Goal: Task Accomplishment & Management: Use online tool/utility

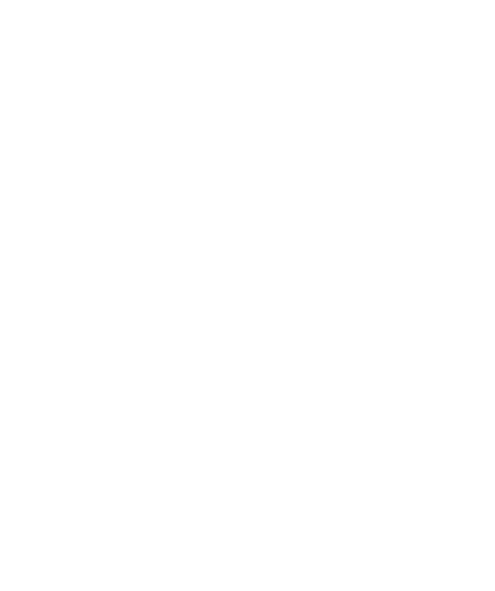
scroll to position [1, 0]
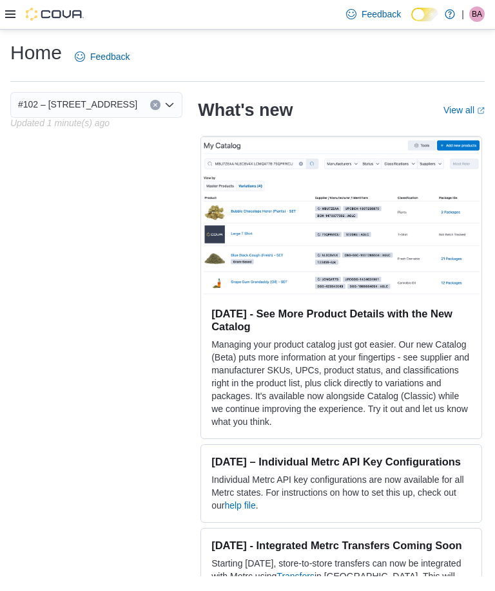
click at [8, 19] on icon at bounding box center [10, 14] width 10 height 10
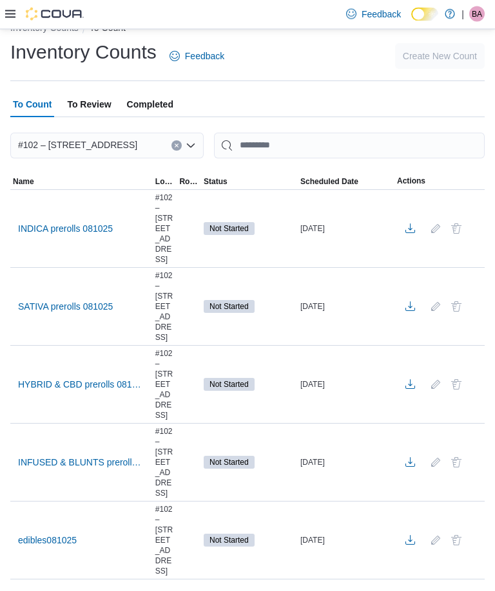
scroll to position [42, 0]
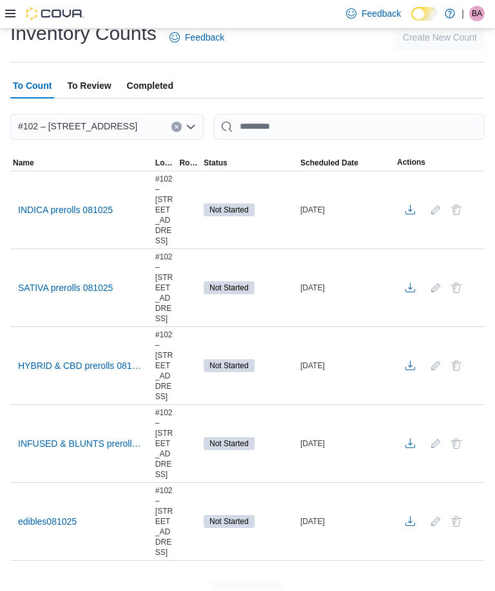
click at [150, 84] on span "Completed" at bounding box center [150, 86] width 46 height 26
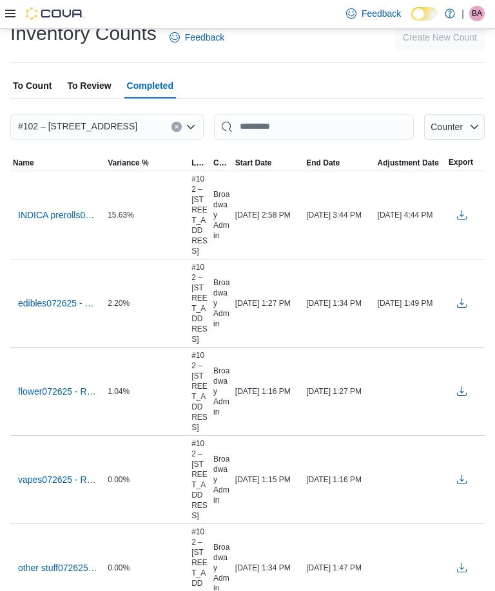
scroll to position [43, 0]
click at [24, 97] on span "To Count" at bounding box center [32, 86] width 39 height 26
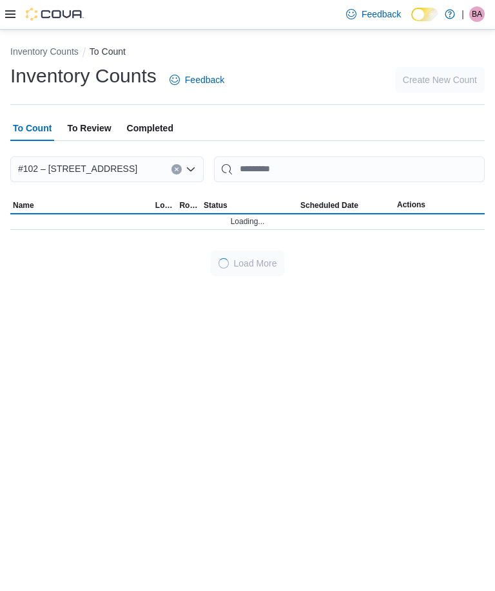
scroll to position [42, 0]
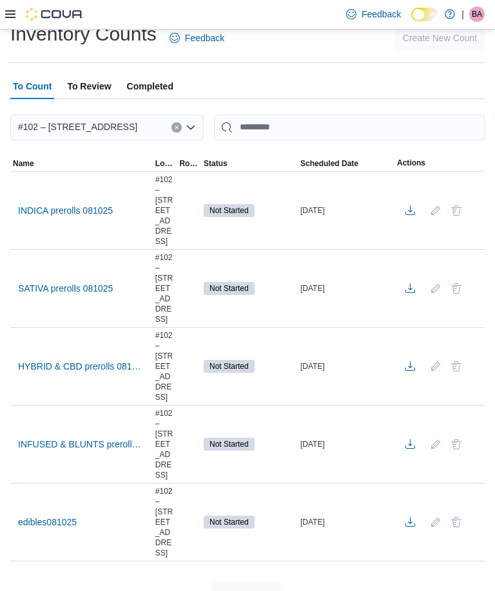
click at [87, 97] on span "To Review" at bounding box center [89, 86] width 44 height 26
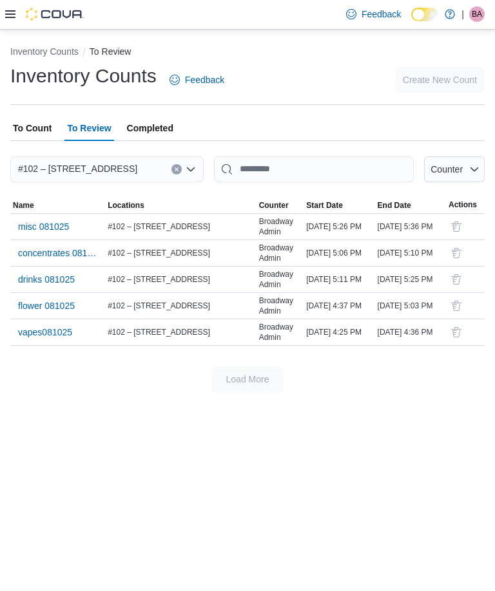
click at [22, 115] on span "To Count" at bounding box center [32, 128] width 39 height 26
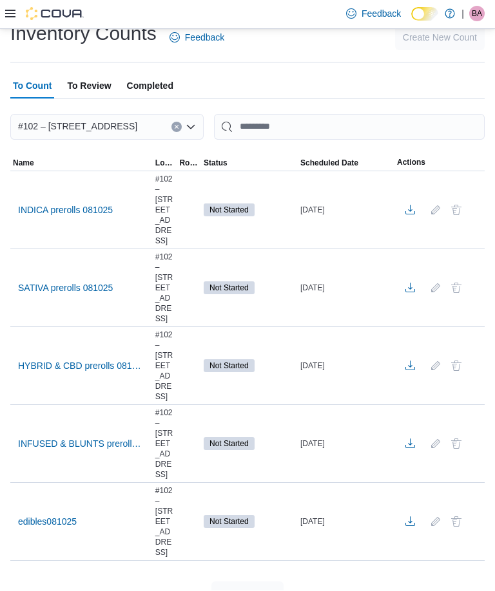
click at [44, 210] on span "INDICA prerolls 081025" at bounding box center [65, 210] width 95 height 13
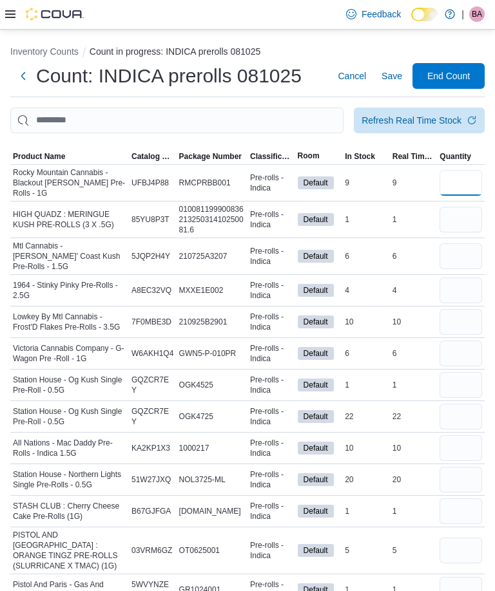
click at [455, 180] on input "number" at bounding box center [460, 183] width 43 height 26
type input "*"
click at [460, 214] on input "number" at bounding box center [460, 220] width 43 height 26
type input "*"
click at [465, 246] on input "number" at bounding box center [460, 256] width 43 height 26
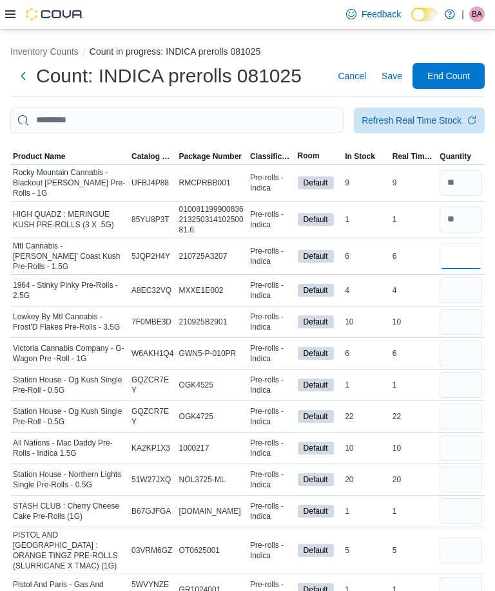
type input "*"
click at [451, 287] on input "number" at bounding box center [460, 291] width 43 height 26
type input "*"
click at [452, 318] on input "number" at bounding box center [460, 322] width 43 height 26
type input "*"
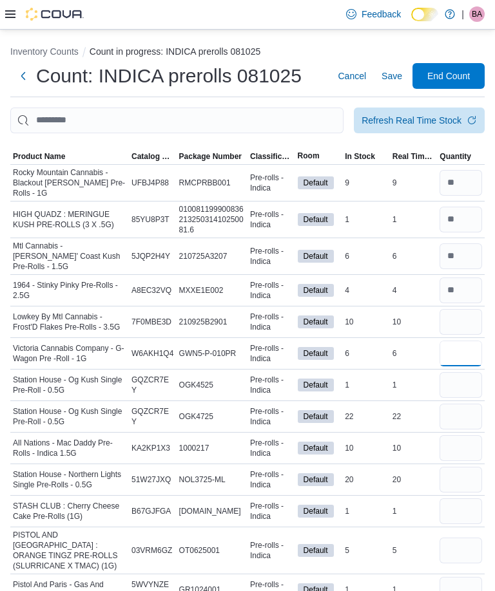
click at [459, 350] on input "number" at bounding box center [460, 354] width 43 height 26
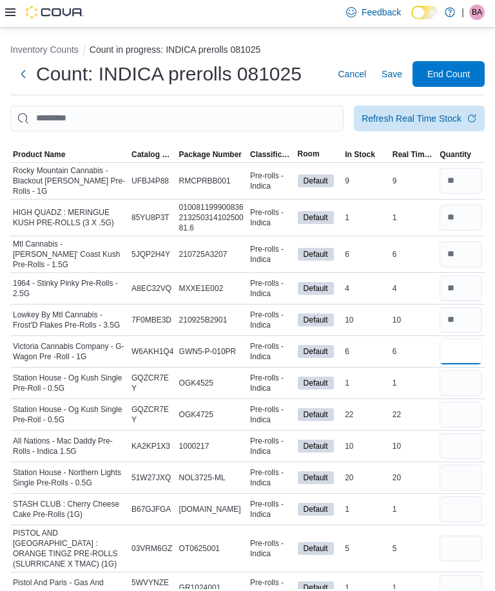
type input "*"
click at [451, 381] on input "number" at bounding box center [460, 385] width 43 height 26
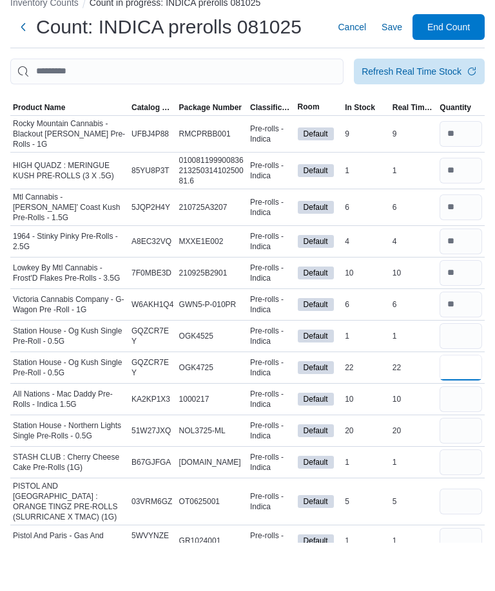
click at [458, 404] on input "number" at bounding box center [460, 417] width 43 height 26
type input "**"
click at [448, 435] on input "number" at bounding box center [460, 448] width 43 height 26
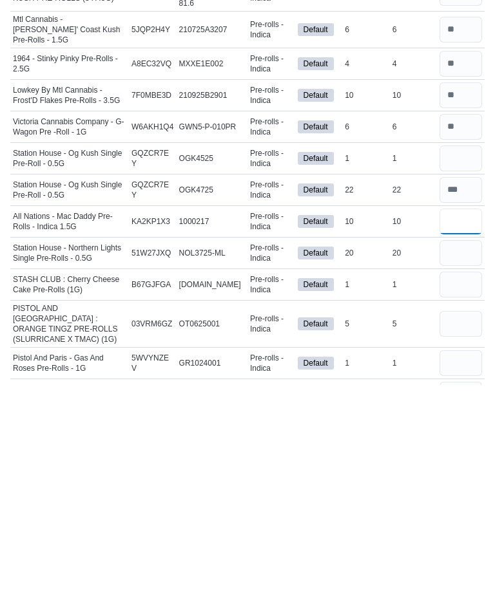
type input "*"
click at [461, 446] on input "number" at bounding box center [460, 459] width 43 height 26
click at [471, 415] on input "number" at bounding box center [460, 428] width 43 height 26
type input "*"
click at [456, 446] on input "number" at bounding box center [460, 459] width 43 height 26
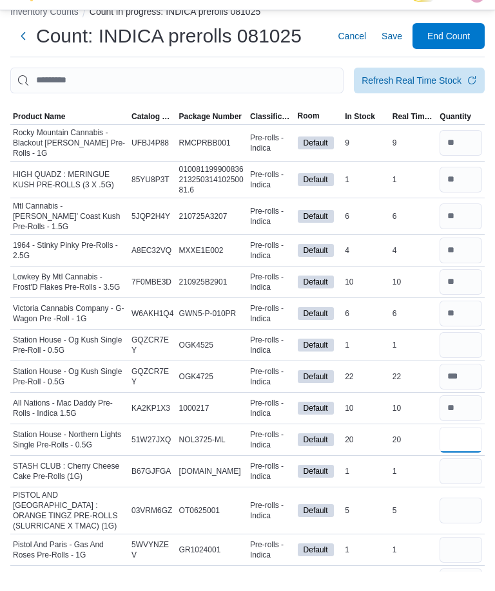
type input "**"
click at [455, 149] on input "number" at bounding box center [460, 162] width 43 height 26
type input "*"
click at [457, 223] on input "number" at bounding box center [460, 236] width 43 height 26
click at [459, 288] on input "number" at bounding box center [460, 301] width 43 height 26
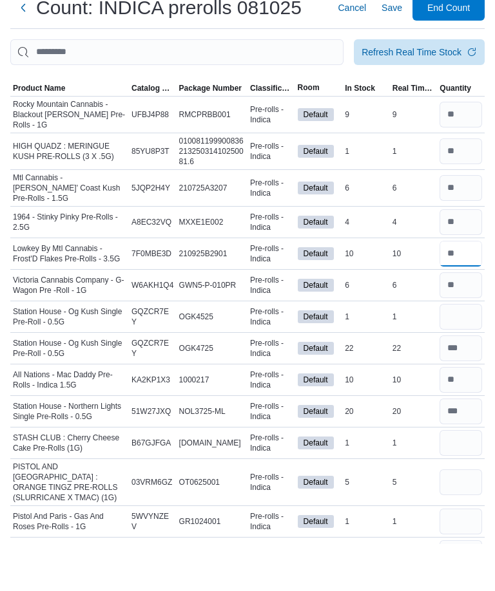
type input "**"
click at [466, 383] on input "number" at bounding box center [460, 396] width 43 height 26
type input "**"
click at [463, 352] on input "number" at bounding box center [460, 365] width 43 height 26
type input "*"
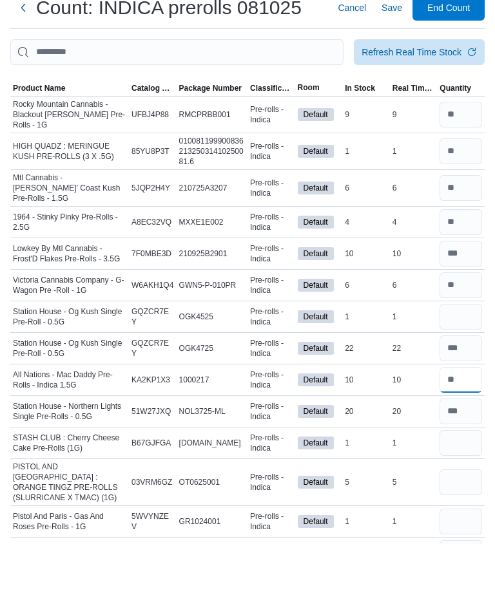
click at [461, 415] on input "number" at bounding box center [460, 428] width 43 height 26
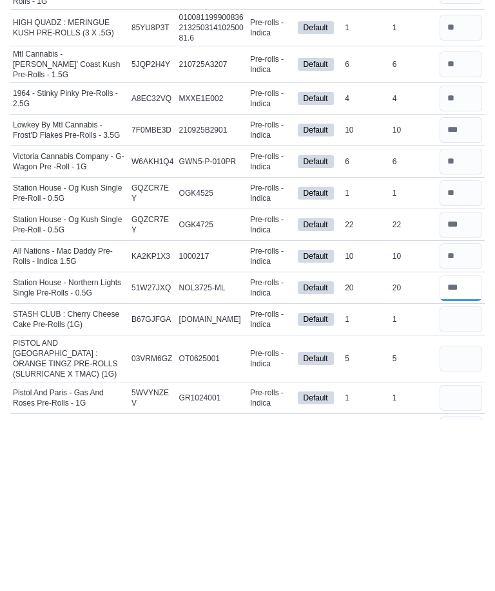
click at [460, 446] on input "number" at bounding box center [460, 459] width 43 height 26
type input "**"
click at [466, 383] on input "number" at bounding box center [460, 396] width 43 height 26
type input "**"
click at [457, 478] on input "number" at bounding box center [460, 491] width 43 height 26
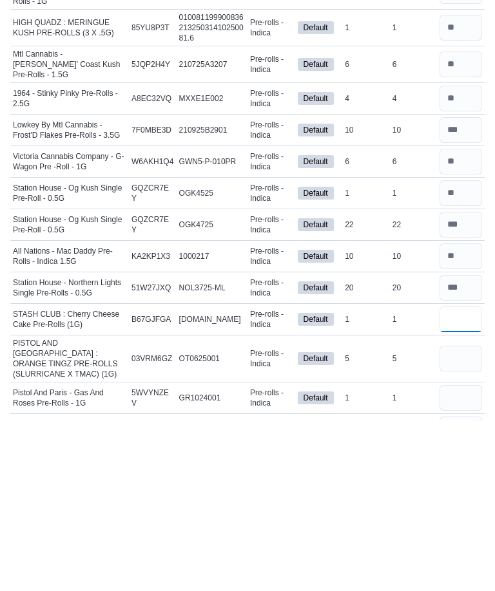
type input "*"
click at [457, 288] on input "number" at bounding box center [460, 301] width 43 height 26
type input "**"
click at [457, 517] on input "number" at bounding box center [460, 530] width 43 height 26
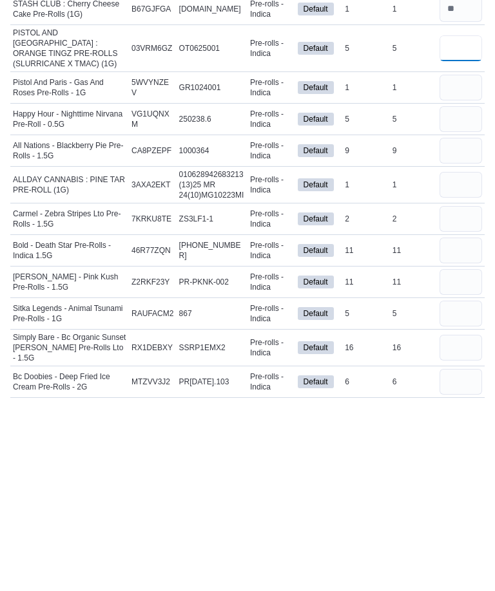
scroll to position [313, 0]
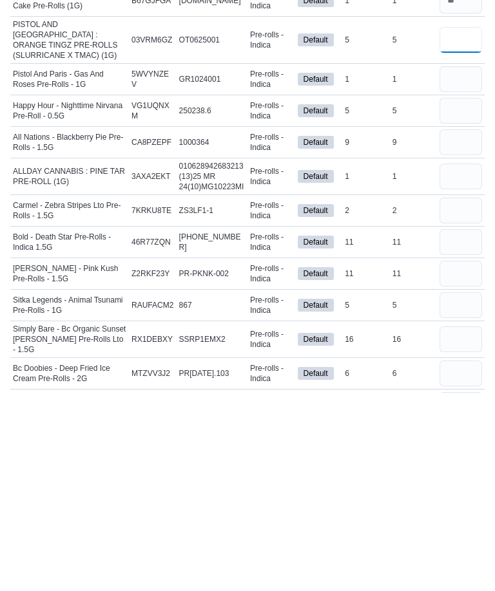
type input "*"
click at [455, 264] on input "number" at bounding box center [460, 277] width 43 height 26
type input "*"
click at [455, 296] on input "number" at bounding box center [460, 309] width 43 height 26
type input "*"
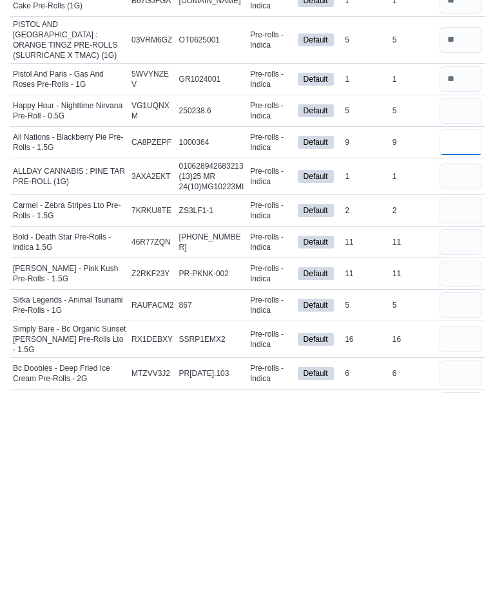
click at [458, 327] on input "number" at bounding box center [460, 340] width 43 height 26
type input "*"
click at [468, 361] on input "number" at bounding box center [460, 374] width 43 height 26
type input "*"
click at [453, 395] on input "number" at bounding box center [460, 408] width 43 height 26
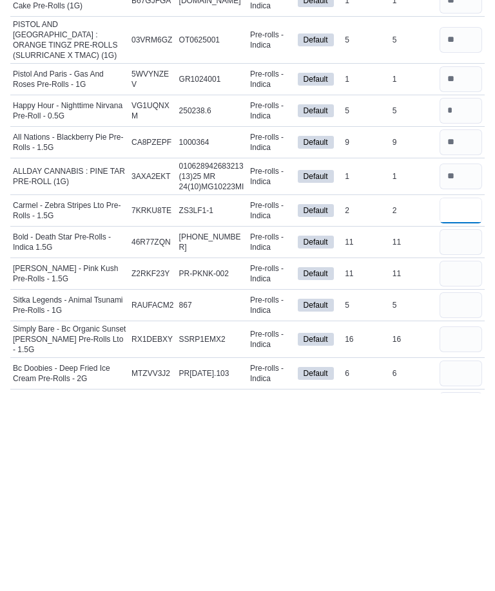
type input "*"
click at [463, 427] on input "number" at bounding box center [460, 440] width 43 height 26
type input "*"
click at [453, 458] on input "number" at bounding box center [460, 471] width 43 height 26
type input "*"
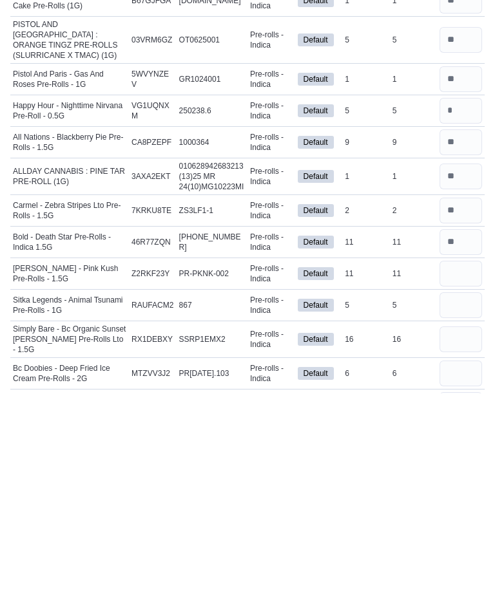
click at [459, 490] on input "number" at bounding box center [460, 503] width 43 height 26
type input "*"
click at [461, 524] on input "number" at bounding box center [460, 537] width 43 height 26
type input "*"
click at [457, 558] on input "number" at bounding box center [460, 571] width 43 height 26
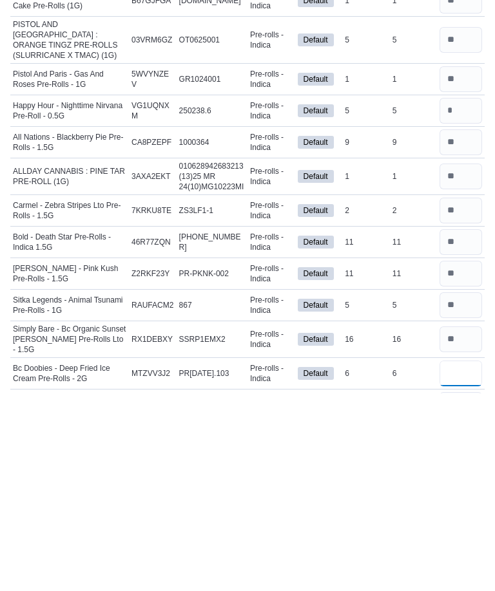
type input "*"
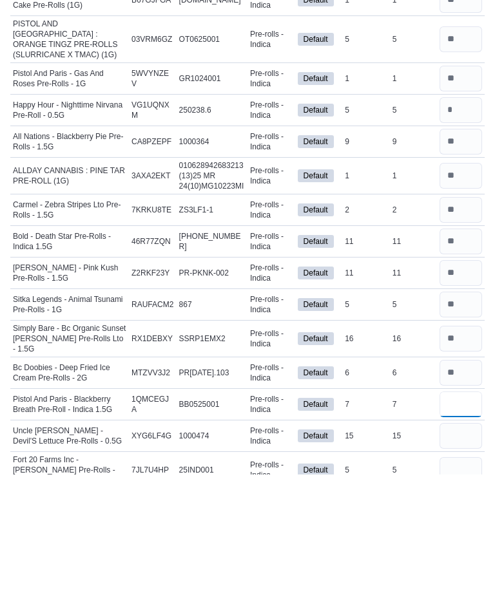
scroll to position [399, 0]
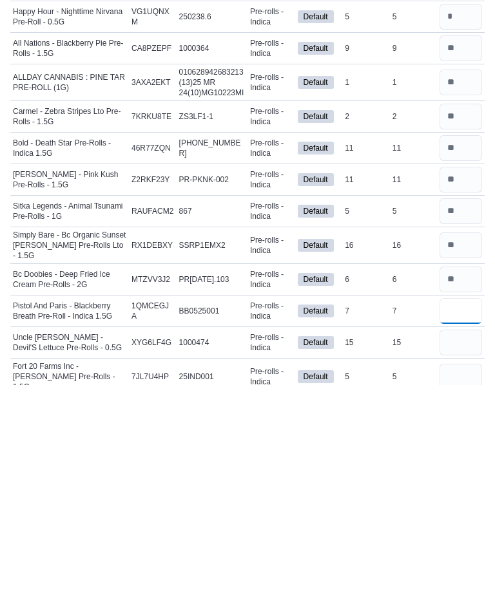
type input "*"
click at [469, 536] on input "number" at bounding box center [460, 549] width 43 height 26
type input "*"
click at [457, 570] on input "number" at bounding box center [460, 583] width 43 height 26
type input "*"
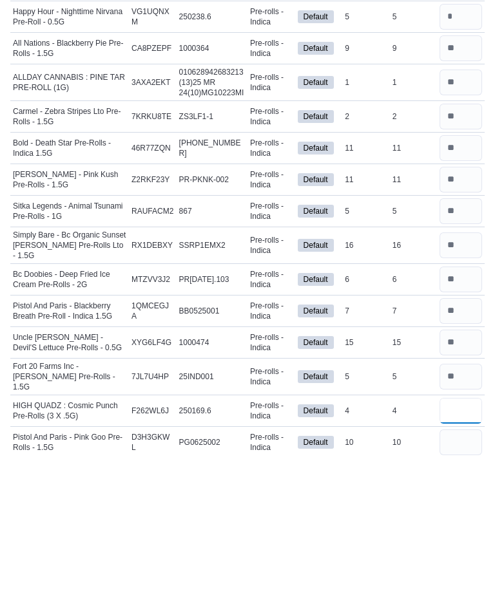
scroll to position [471, 0]
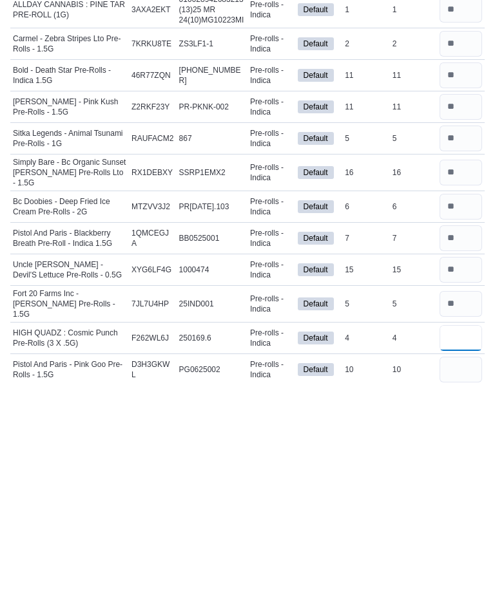
type input "*"
click at [456, 563] on input "number" at bounding box center [460, 576] width 43 height 26
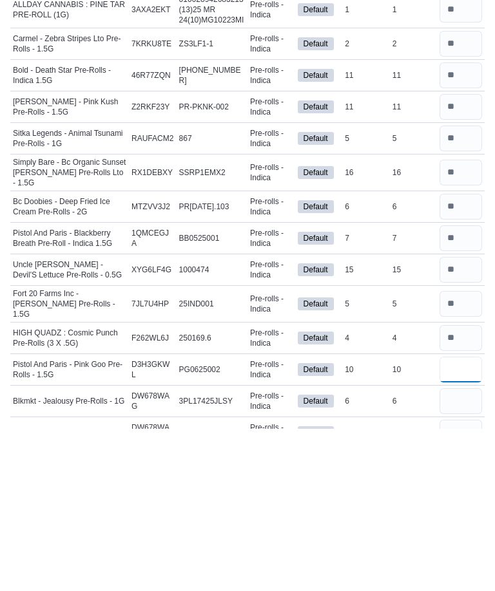
scroll to position [522, 0]
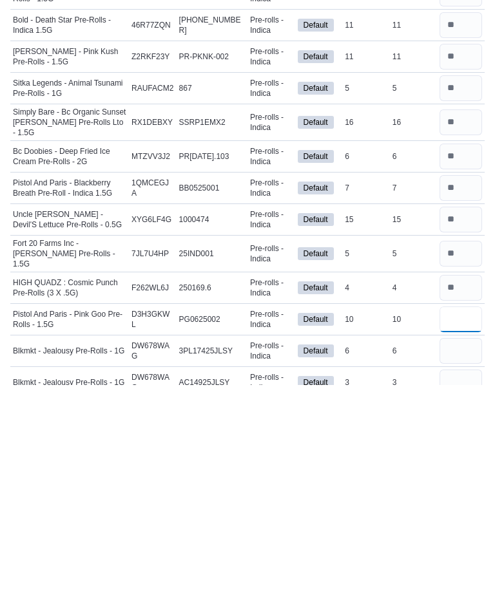
type input "*"
click at [468, 544] on input "number" at bounding box center [460, 557] width 43 height 26
type input "*"
click at [460, 576] on input "number" at bounding box center [460, 589] width 43 height 26
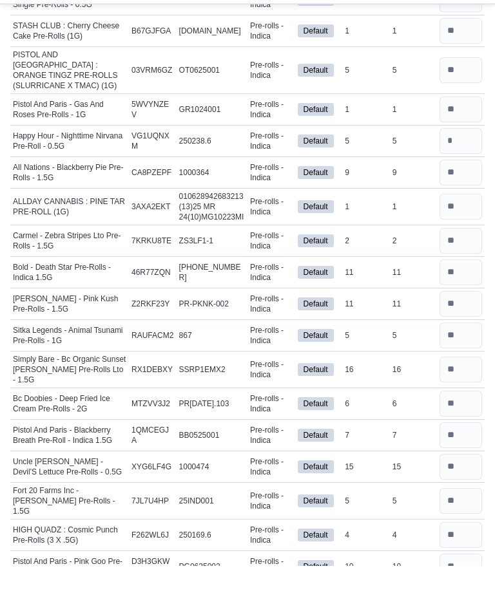
scroll to position [455, 0]
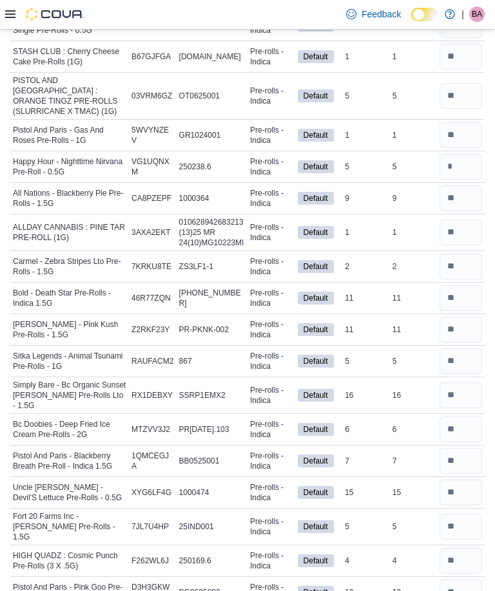
type input "*"
click at [461, 154] on input "number" at bounding box center [460, 167] width 43 height 26
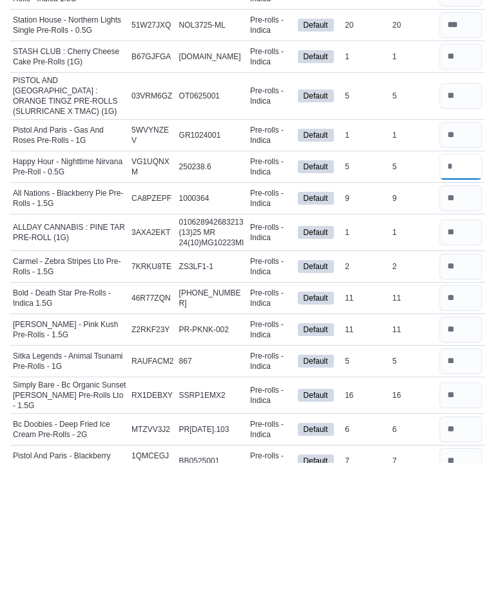
scroll to position [323, 0]
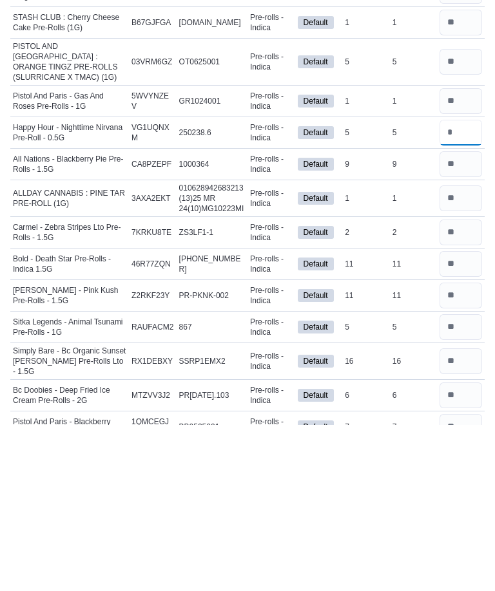
type input "*"
click at [461, 317] on input "number" at bounding box center [460, 330] width 43 height 26
type input "*"
click at [466, 417] on input "number" at bounding box center [460, 430] width 43 height 26
type input "**"
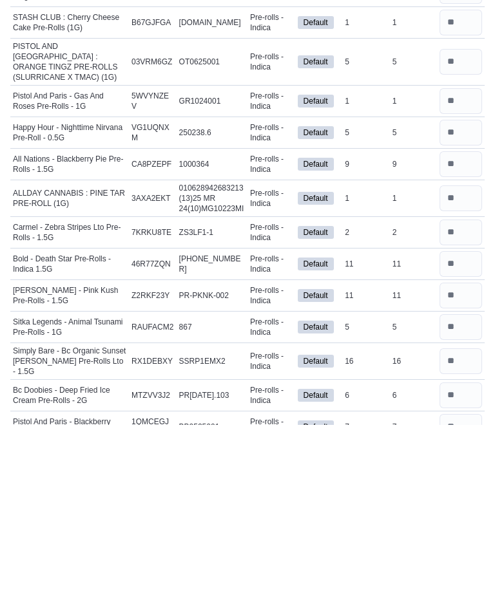
click at [454, 449] on input "number" at bounding box center [460, 462] width 43 height 26
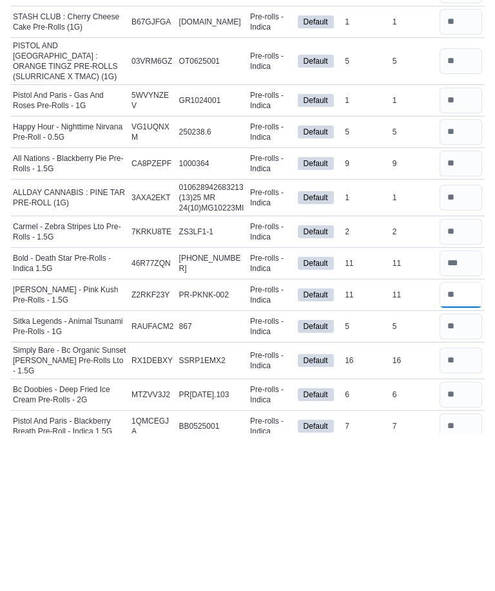
scroll to position [342, 0]
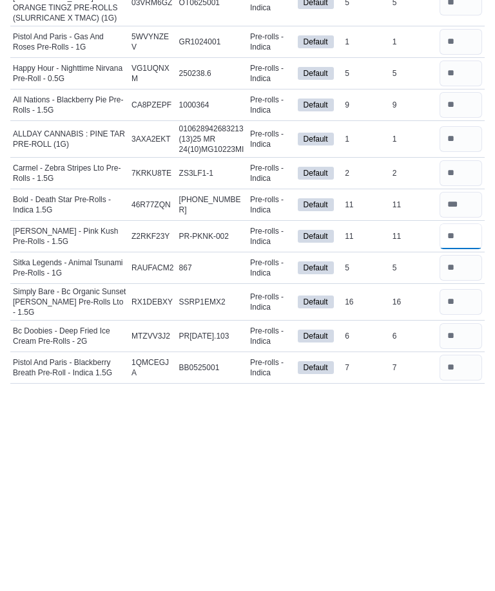
type input "**"
click at [458, 495] on input "number" at bounding box center [460, 508] width 43 height 26
type input "**"
click at [457, 529] on input "number" at bounding box center [460, 542] width 43 height 26
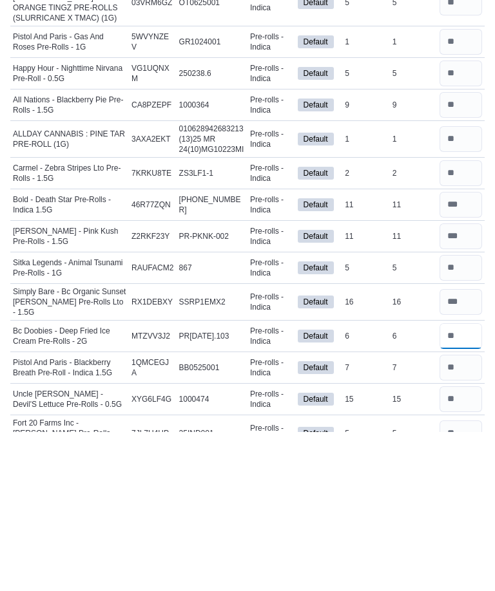
scroll to position [390, 0]
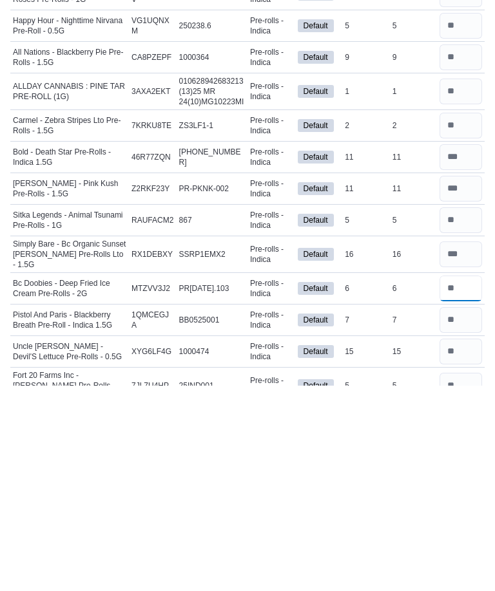
type input "*"
click at [450, 545] on input "number" at bounding box center [460, 558] width 43 height 26
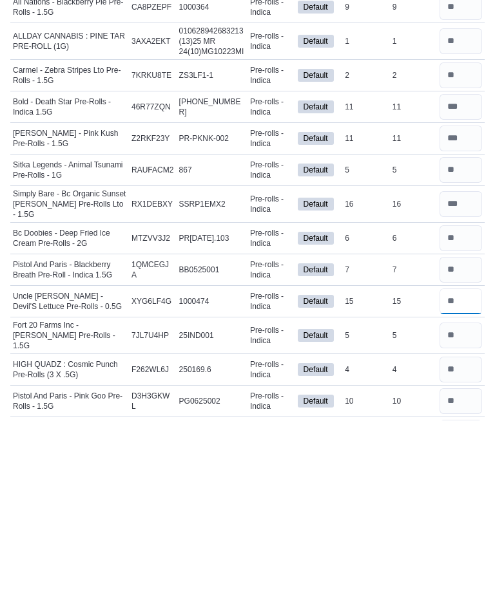
scroll to position [475, 0]
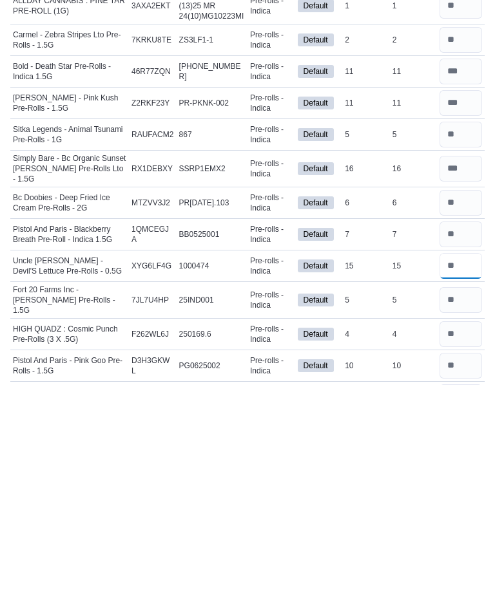
type input "**"
click at [459, 559] on input "number" at bounding box center [460, 572] width 43 height 26
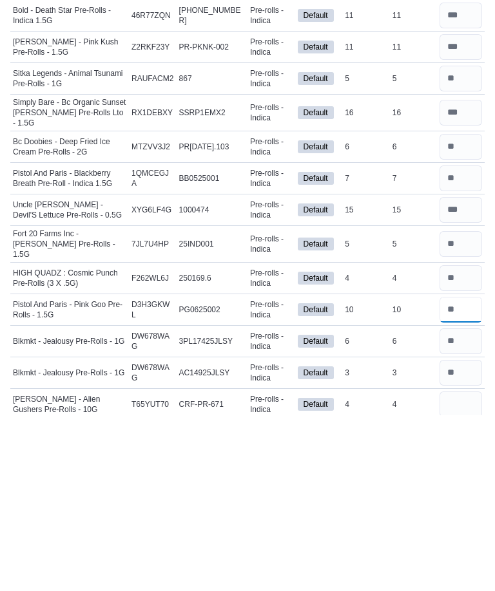
scroll to position [562, 0]
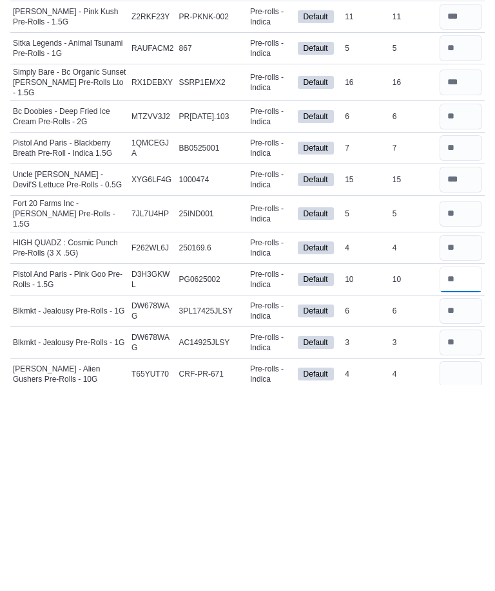
type input "**"
click at [452, 536] on input "number" at bounding box center [460, 549] width 43 height 26
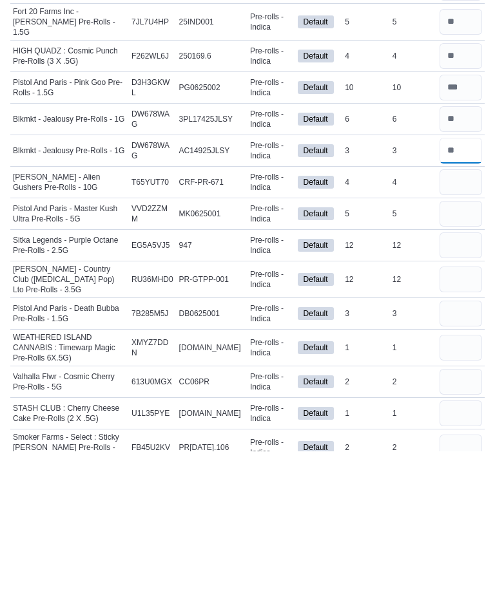
scroll to position [820, 0]
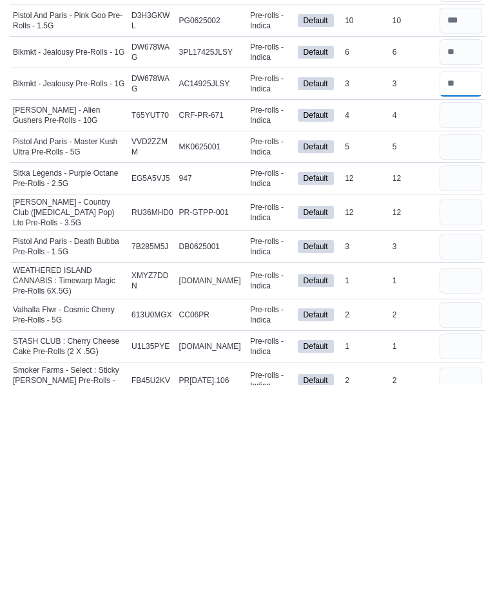
type input "*"
click at [457, 308] on input "number" at bounding box center [460, 321] width 43 height 26
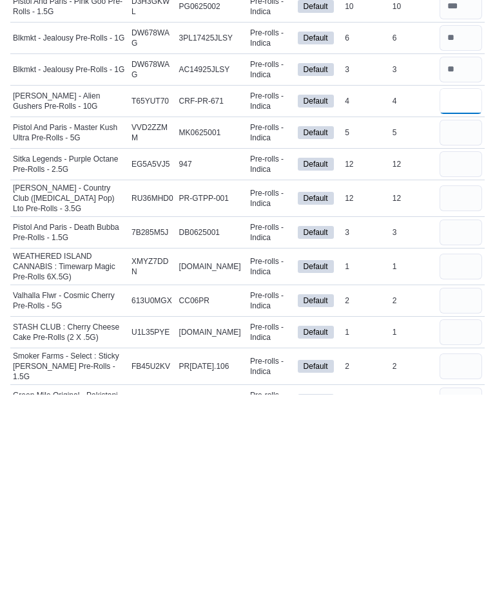
type input "*"
click at [460, 316] on input "number" at bounding box center [460, 329] width 43 height 26
type input "*"
click at [452, 348] on input "number" at bounding box center [460, 361] width 43 height 26
type input "*"
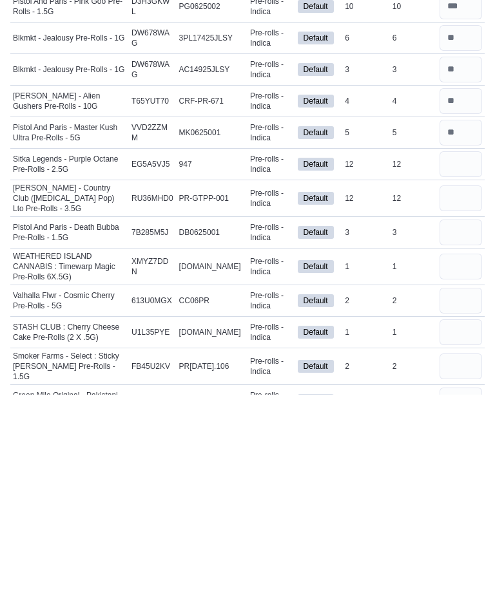
click at [457, 382] on input "number" at bounding box center [460, 395] width 43 height 26
type input "*"
click at [454, 416] on input "number" at bounding box center [460, 429] width 43 height 26
type input "*"
click at [452, 450] on input "number" at bounding box center [460, 463] width 43 height 26
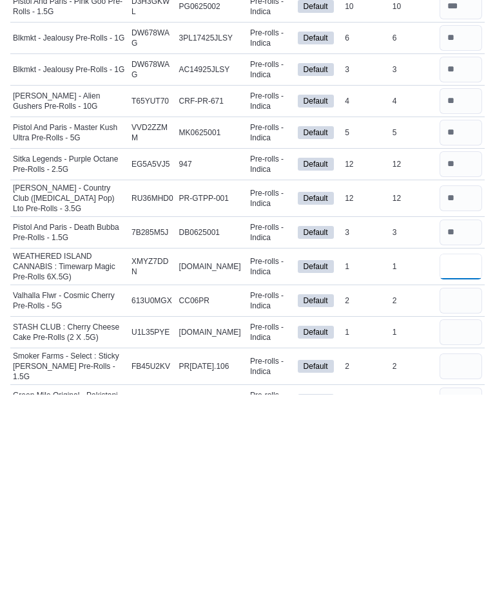
type input "*"
click at [458, 484] on input "number" at bounding box center [460, 497] width 43 height 26
type input "*"
click at [457, 516] on input "number" at bounding box center [460, 529] width 43 height 26
type input "*"
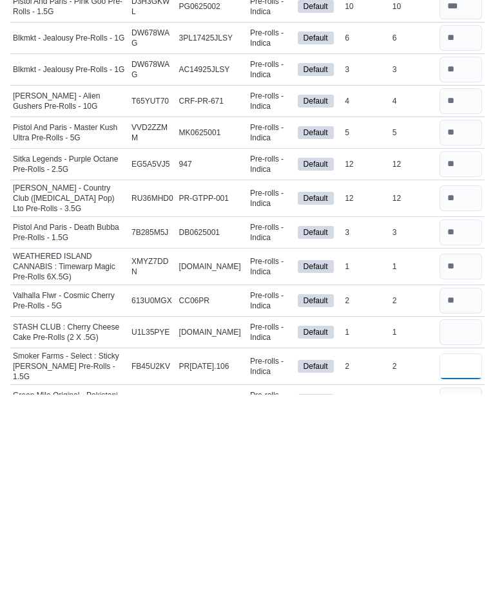
click at [458, 550] on input "number" at bounding box center [460, 563] width 43 height 26
click at [453, 584] on input "number" at bounding box center [460, 597] width 43 height 26
type input "*"
click at [455, 550] on input "number" at bounding box center [460, 563] width 43 height 26
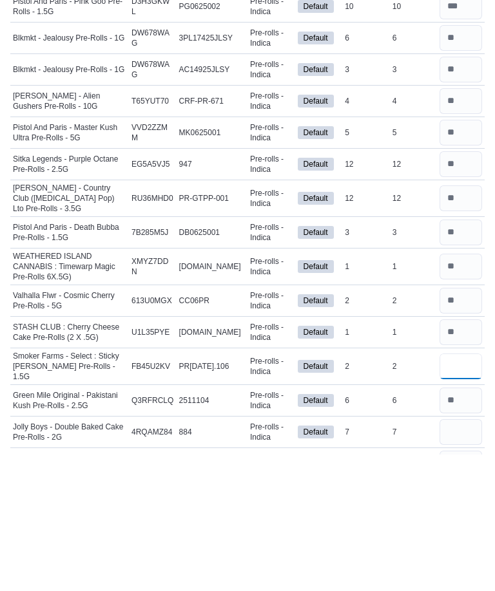
scroll to position [905, 0]
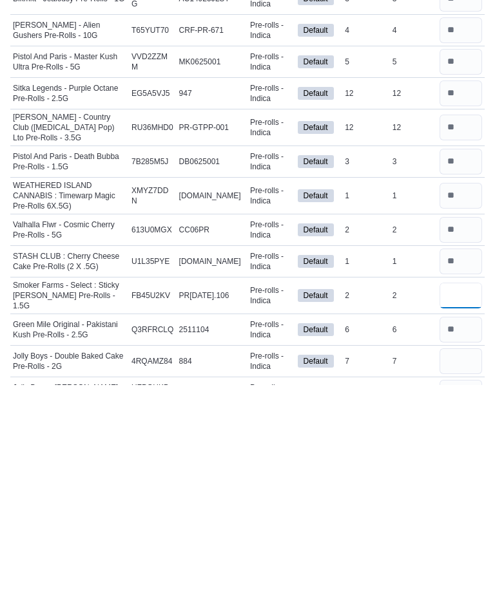
type input "*"
click at [464, 554] on input "number" at bounding box center [460, 567] width 43 height 26
type input "*"
click at [460, 586] on input "number" at bounding box center [460, 599] width 43 height 26
type input "*"
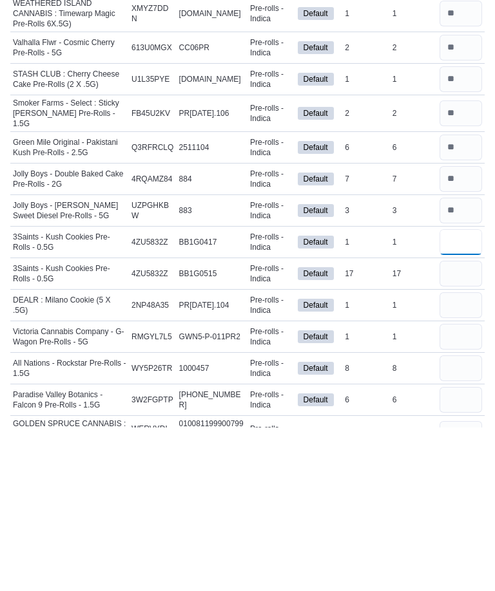
type input "*"
click at [466, 425] on input "number" at bounding box center [460, 438] width 43 height 26
type input "*"
click at [447, 457] on input "number" at bounding box center [460, 470] width 43 height 26
type input "*"
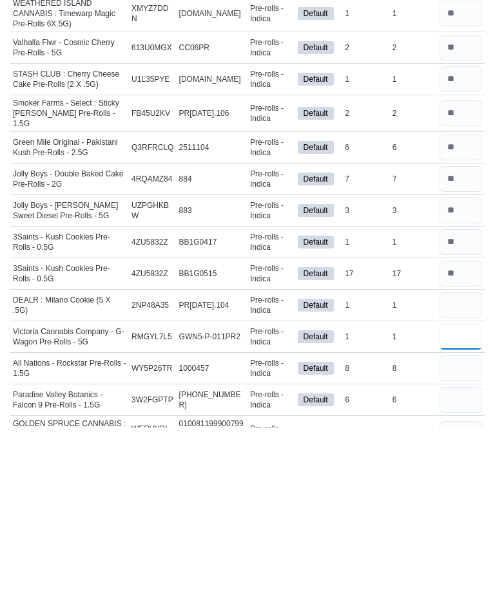
click at [459, 488] on input "number" at bounding box center [460, 501] width 43 height 26
type input "*"
click at [455, 520] on input "number" at bounding box center [460, 533] width 43 height 26
type input "*"
click at [457, 551] on input "number" at bounding box center [460, 564] width 43 height 26
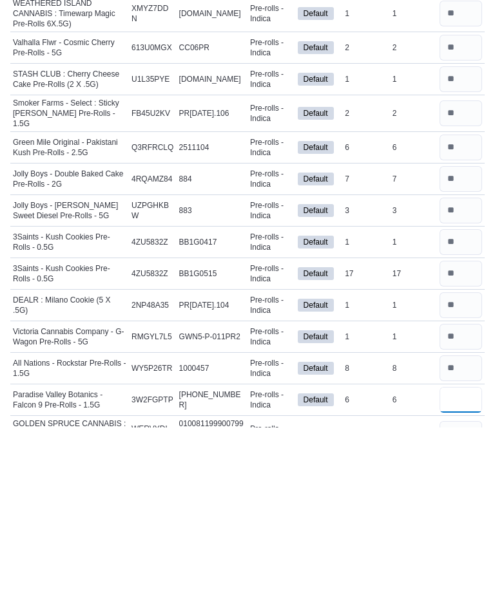
type input "*"
click at [457, 585] on input "number" at bounding box center [460, 598] width 43 height 26
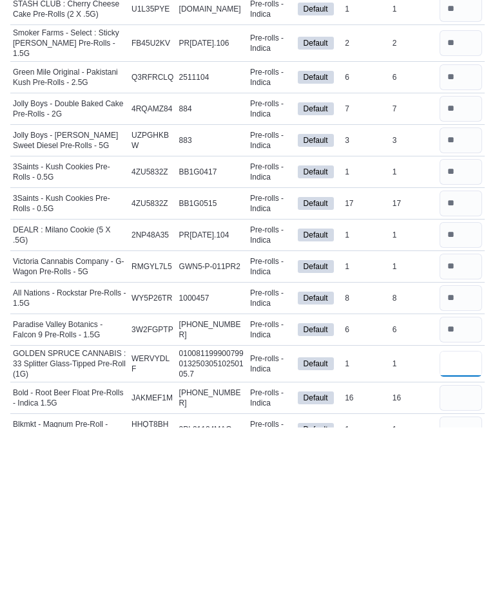
scroll to position [1200, 0]
type input "*"
click at [455, 549] on input "number" at bounding box center [460, 562] width 43 height 26
type input "*"
click at [462, 581] on input "number" at bounding box center [460, 594] width 43 height 26
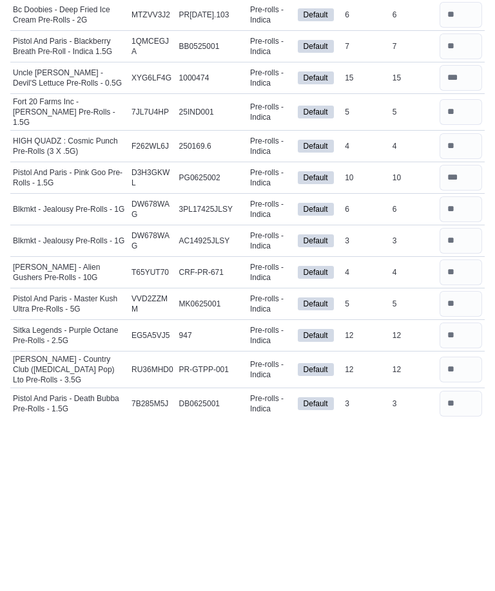
scroll to position [706, 0]
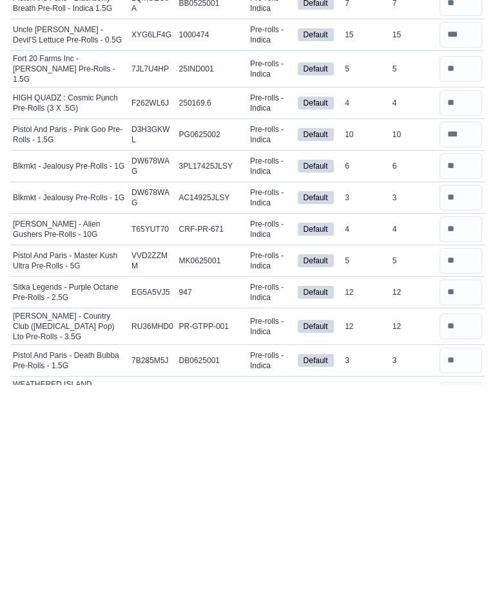
type input "*"
click at [460, 486] on input "number" at bounding box center [460, 499] width 43 height 26
type input "**"
click at [455, 520] on input "number" at bounding box center [460, 533] width 43 height 26
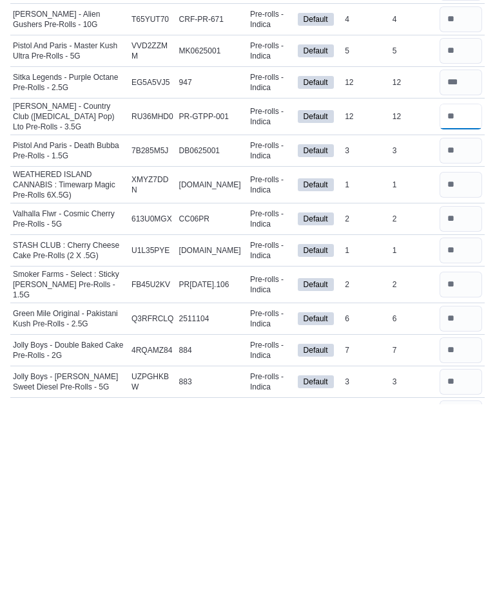
scroll to position [936, 0]
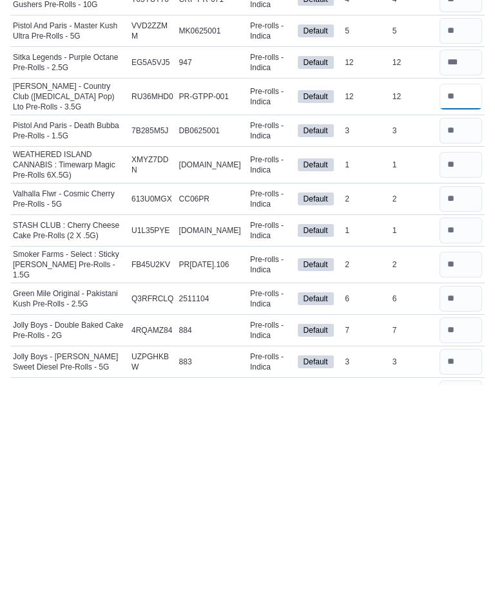
type input "**"
click at [456, 492] on input "number" at bounding box center [460, 505] width 43 height 26
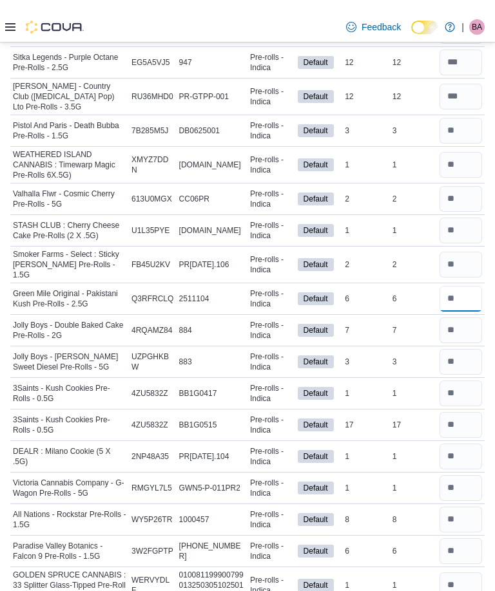
scroll to position [1160, 0]
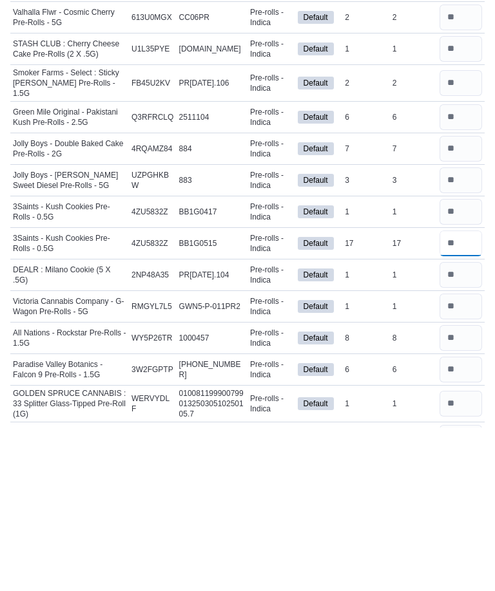
click at [455, 395] on input "number" at bounding box center [460, 408] width 43 height 26
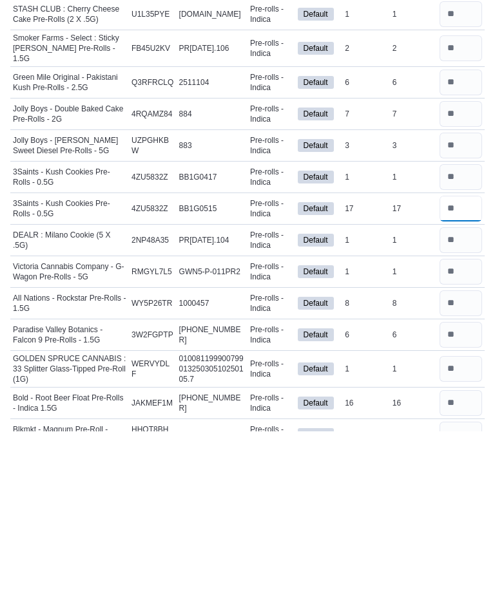
scroll to position [1200, 0]
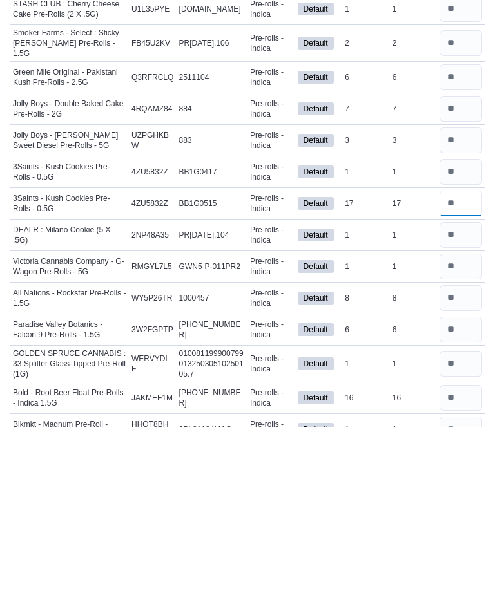
type input "**"
click at [460, 549] on input "number" at bounding box center [460, 562] width 43 height 26
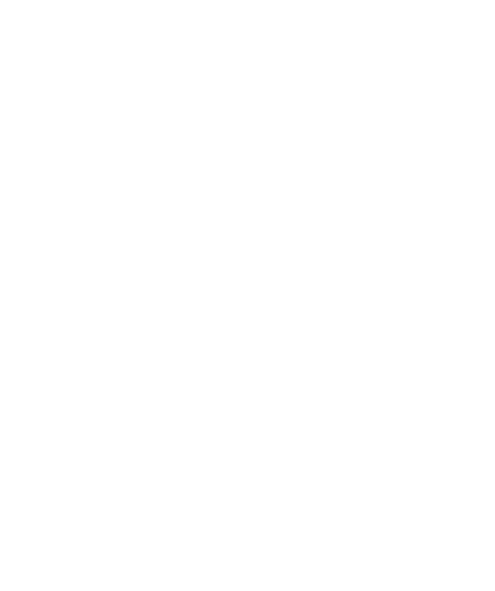
scroll to position [0, 0]
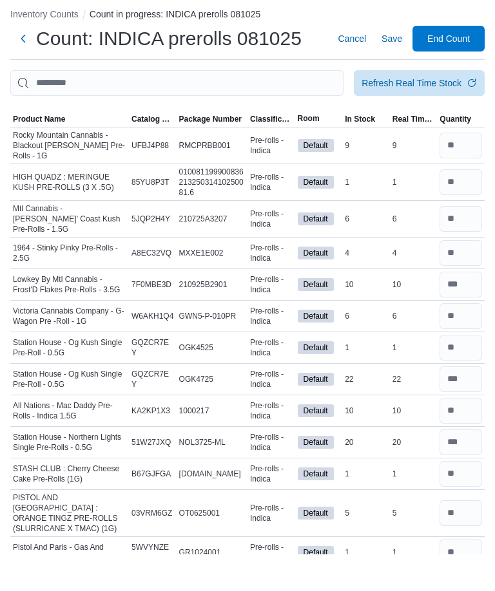
type input "**"
click at [391, 70] on span "Save" at bounding box center [391, 76] width 21 height 13
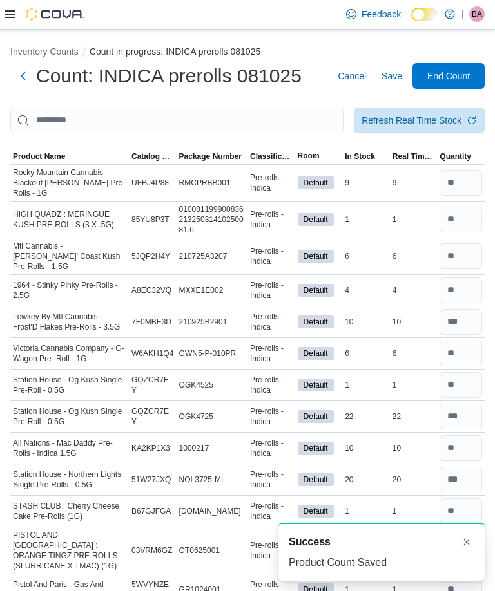
click at [451, 78] on span "End Count" at bounding box center [448, 76] width 43 height 13
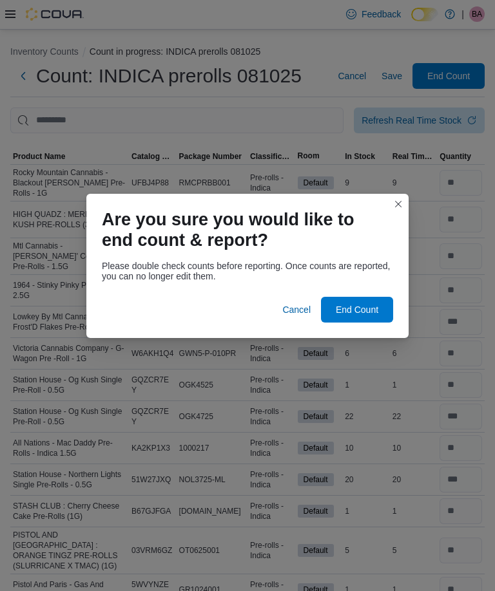
click at [294, 305] on span "Cancel" at bounding box center [296, 309] width 28 height 13
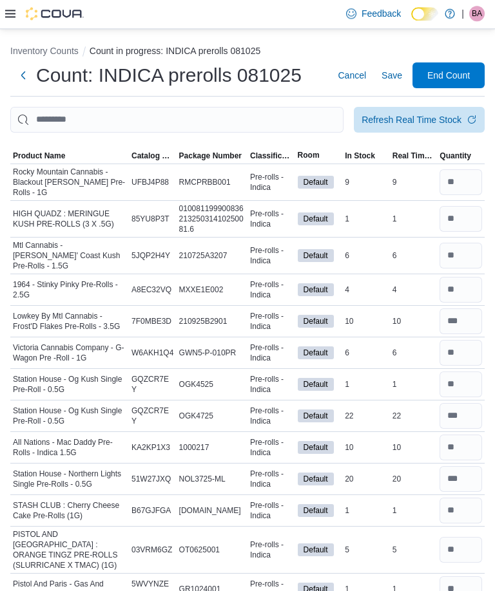
scroll to position [41, 0]
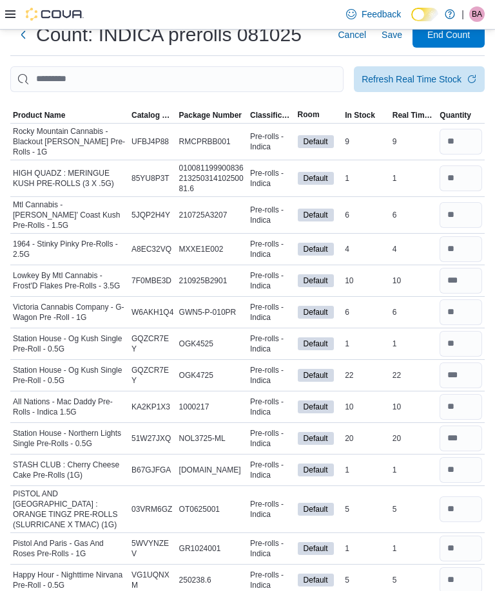
click at [452, 81] on div "Refresh Real Time Stock" at bounding box center [411, 79] width 100 height 13
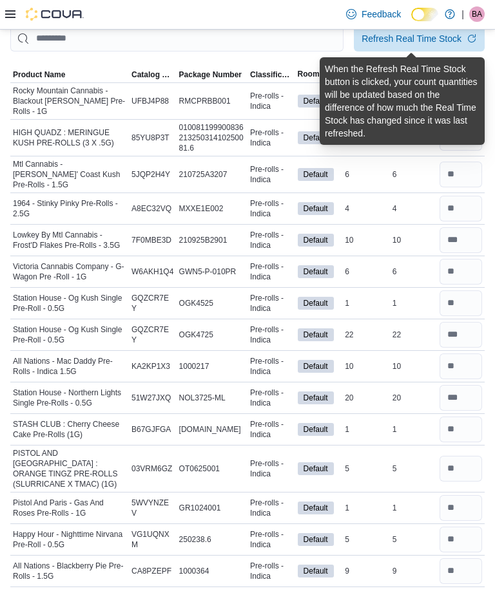
scroll to position [0, 0]
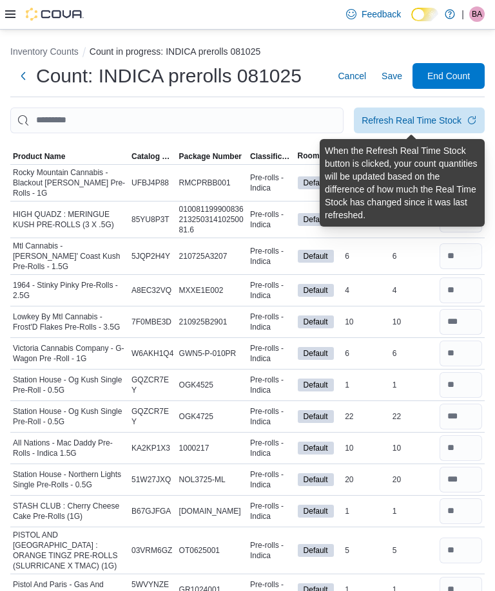
click at [464, 73] on span "End Count" at bounding box center [448, 76] width 43 height 13
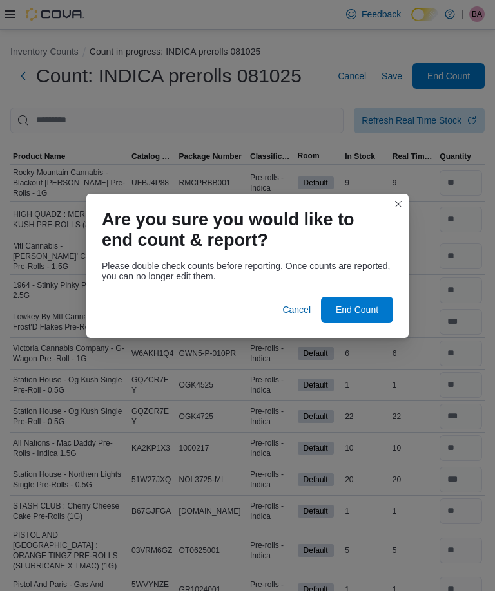
click at [363, 303] on span "End Count" at bounding box center [356, 309] width 43 height 13
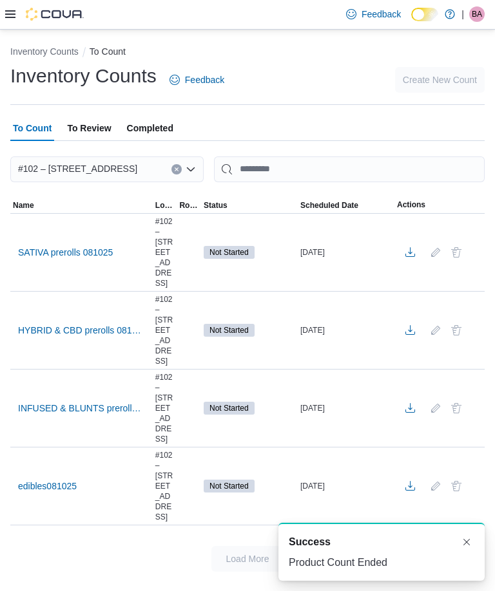
scroll to position [42, 0]
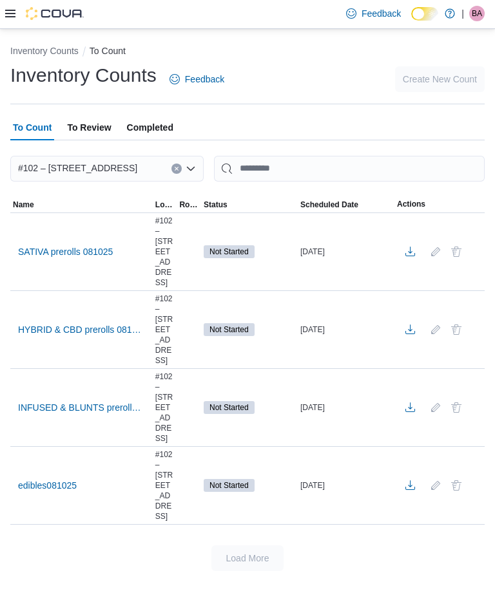
click at [59, 243] on span "SATIVA prerolls 081025" at bounding box center [65, 252] width 95 height 19
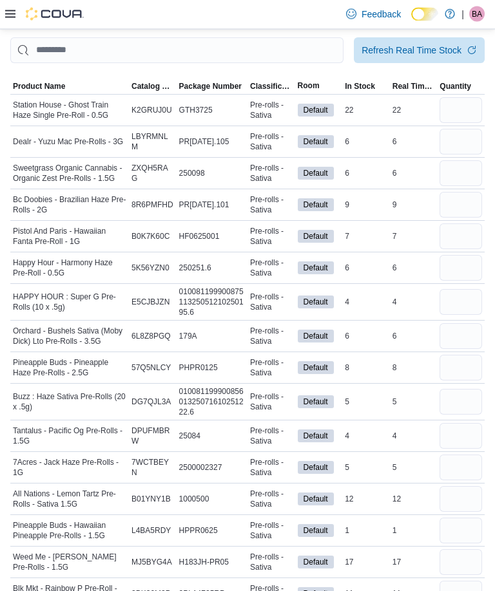
scroll to position [75, 0]
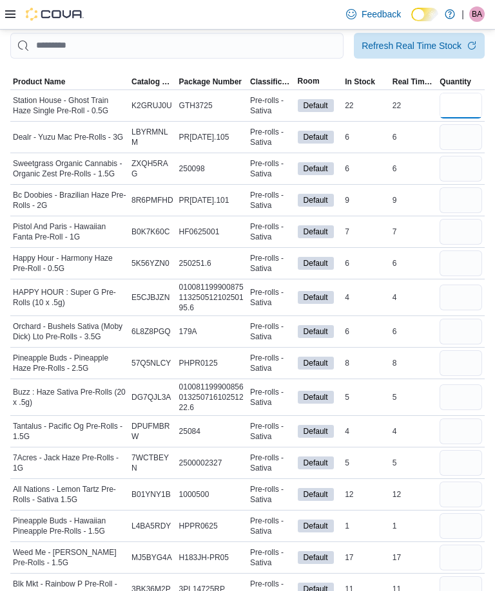
click at [455, 115] on input "number" at bounding box center [460, 106] width 43 height 26
type input "**"
click at [457, 140] on input "number" at bounding box center [460, 137] width 43 height 26
type input "*"
click at [460, 172] on input "number" at bounding box center [460, 169] width 43 height 26
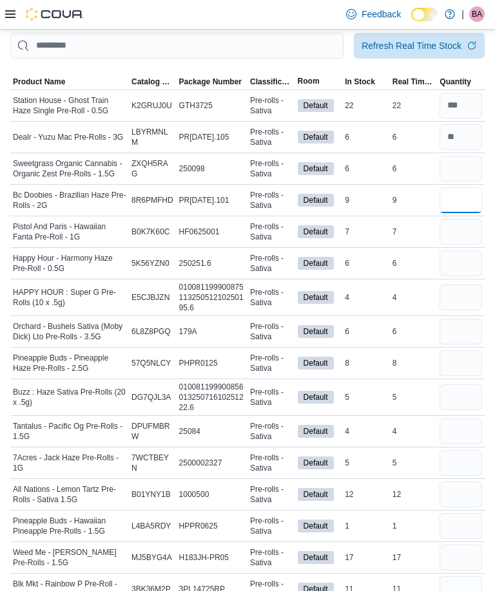
click at [453, 208] on input "number" at bounding box center [460, 200] width 43 height 26
type input "*"
click at [442, 238] on input "number" at bounding box center [460, 232] width 43 height 26
type input "*"
click at [460, 262] on input "number" at bounding box center [460, 263] width 43 height 26
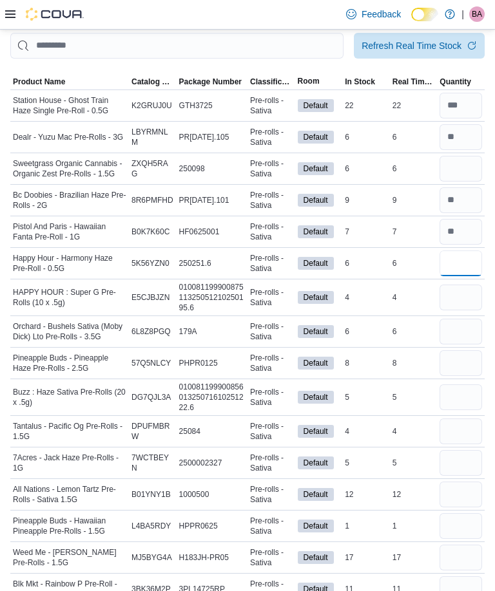
type input "*"
click at [457, 305] on input "number" at bounding box center [460, 298] width 43 height 26
type input "*"
click at [458, 338] on input "number" at bounding box center [460, 332] width 43 height 26
type input "*"
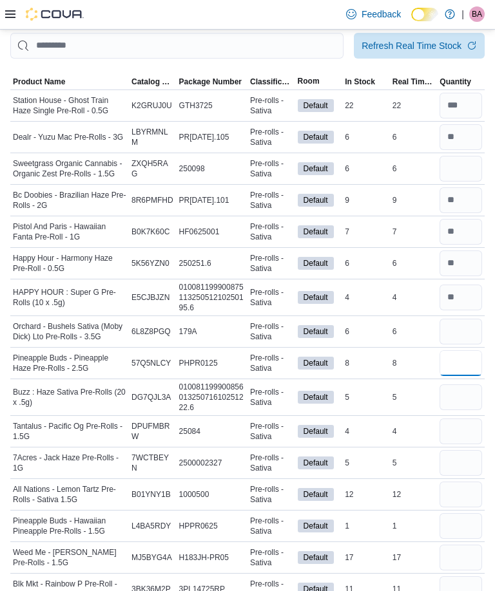
click at [460, 367] on input "number" at bounding box center [460, 363] width 43 height 26
type input "*"
click at [455, 404] on input "number" at bounding box center [460, 397] width 43 height 26
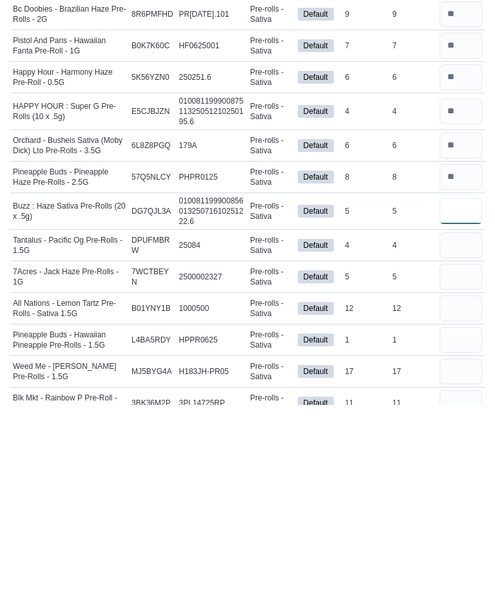
type input "*"
click at [449, 419] on input "number" at bounding box center [460, 432] width 43 height 26
type input "*"
click at [457, 450] on input "number" at bounding box center [460, 463] width 43 height 26
type input "*"
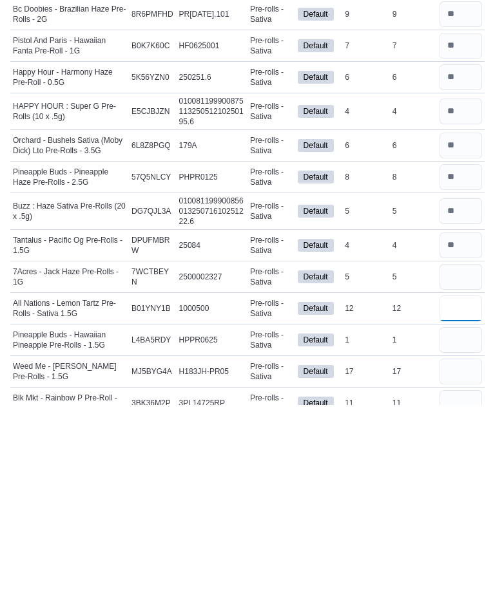
click at [468, 482] on input "number" at bounding box center [460, 495] width 43 height 26
type input "*"
click at [468, 513] on input "number" at bounding box center [460, 526] width 43 height 26
type input "*"
click at [462, 545] on input "number" at bounding box center [460, 558] width 43 height 26
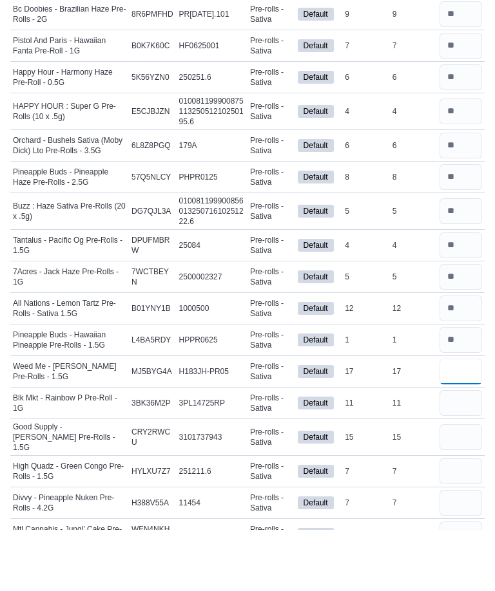
scroll to position [200, 0]
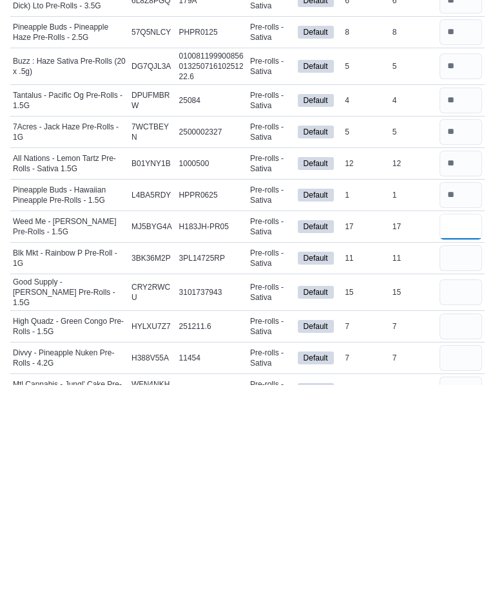
type input "*"
click at [462, 451] on input "number" at bounding box center [460, 464] width 43 height 26
type input "*"
click at [466, 486] on input "number" at bounding box center [460, 499] width 43 height 26
type input "*"
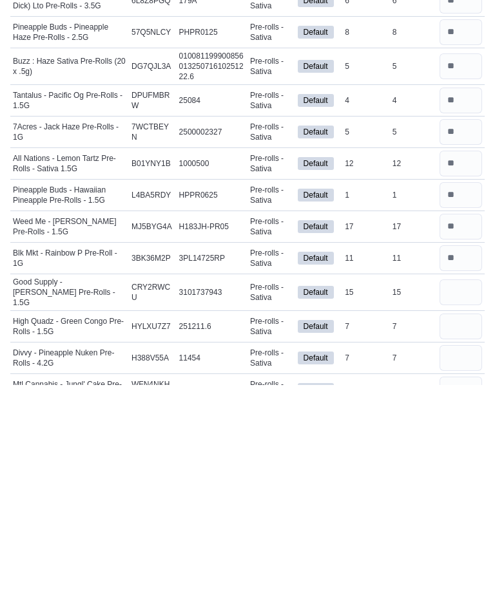
click at [466, 520] on input "number" at bounding box center [460, 533] width 43 height 26
type input "*"
click at [455, 551] on input "number" at bounding box center [460, 564] width 43 height 26
type input "*"
click at [451, 583] on input "number" at bounding box center [460, 596] width 43 height 26
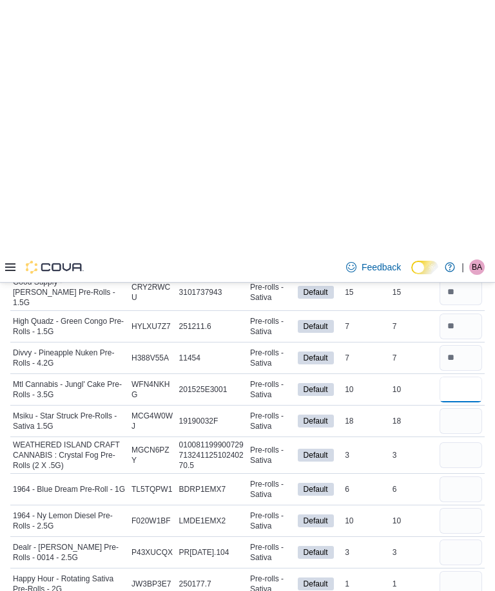
scroll to position [657, 0]
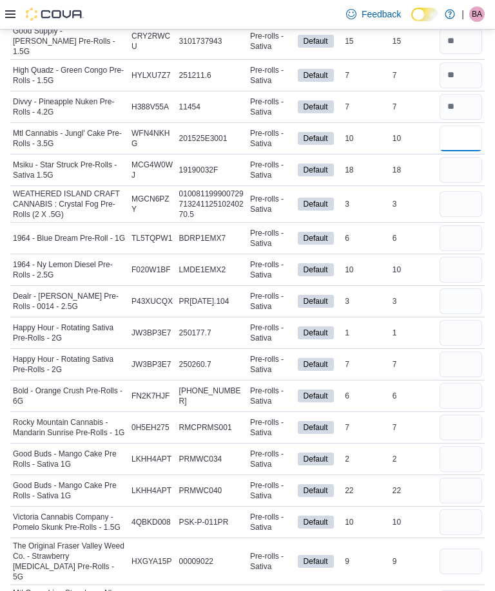
type input "*"
click at [457, 166] on input "number" at bounding box center [460, 170] width 43 height 26
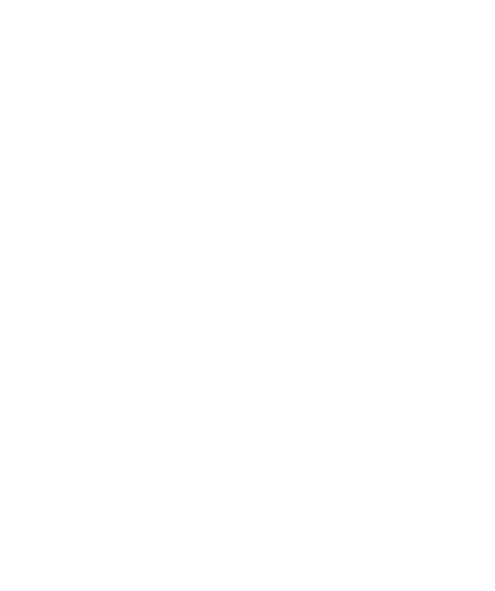
scroll to position [54, 0]
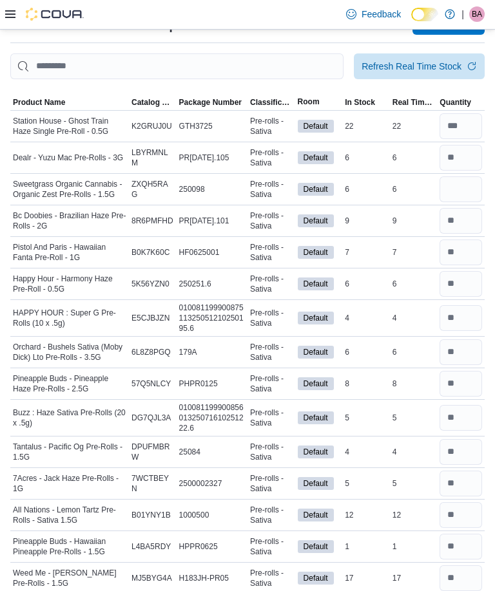
click at [453, 185] on input "number" at bounding box center [460, 189] width 43 height 26
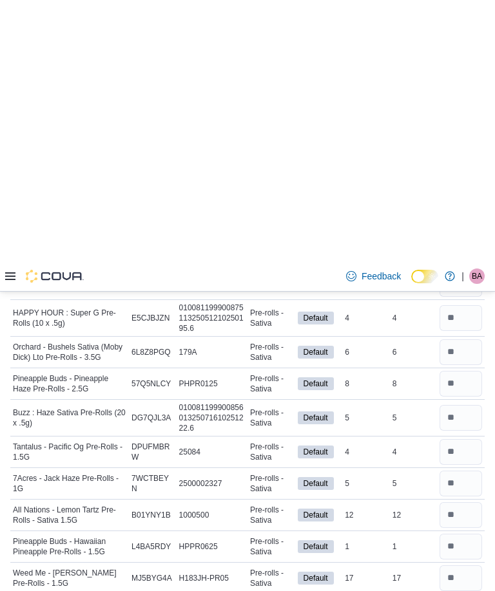
scroll to position [372, 0]
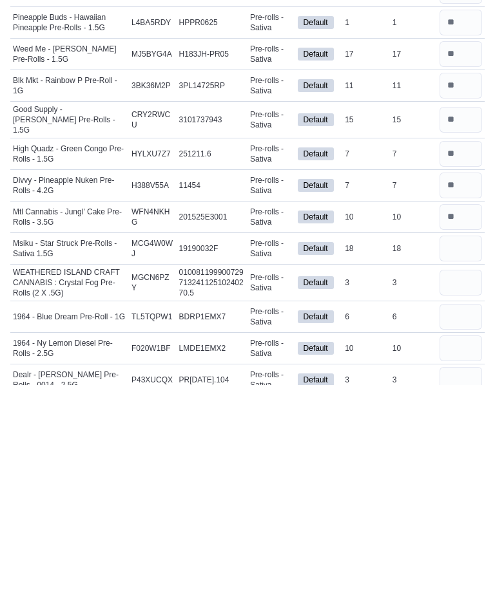
type input "*"
click at [444, 442] on input "number" at bounding box center [460, 455] width 43 height 26
type input "*"
click at [459, 476] on input "number" at bounding box center [460, 489] width 43 height 26
type input "*"
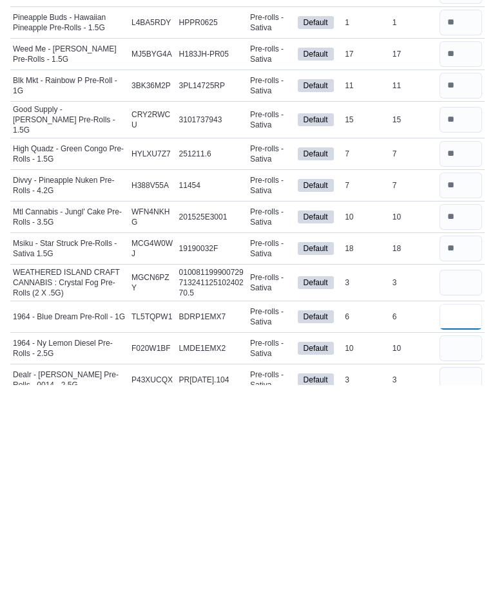
click at [463, 510] on input "number" at bounding box center [460, 523] width 43 height 26
type input "*"
click at [453, 542] on input "number" at bounding box center [460, 555] width 43 height 26
type input "*"
click at [458, 573] on input "number" at bounding box center [460, 586] width 43 height 26
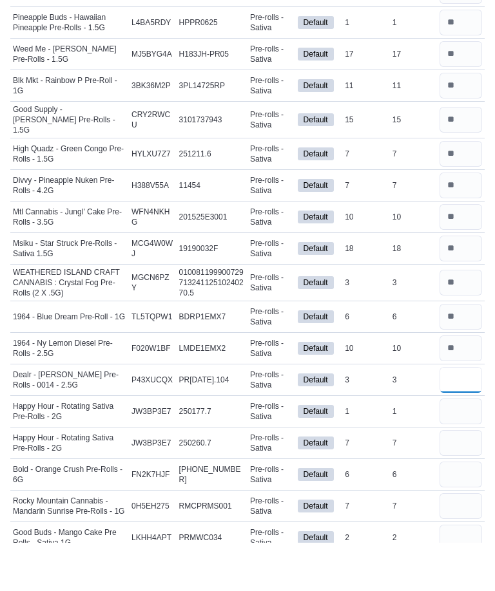
scroll to position [531, 0]
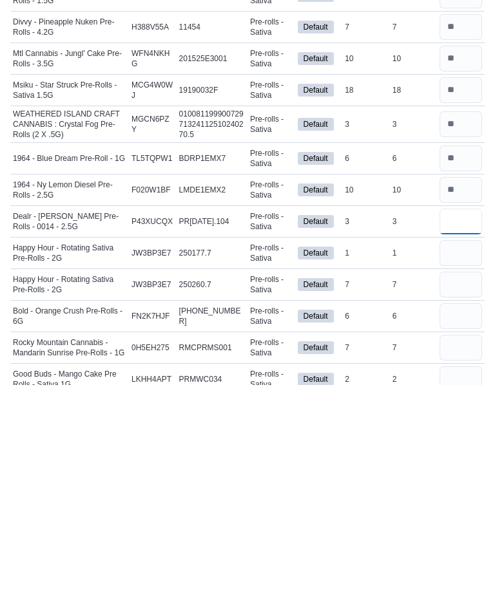
type input "*"
click at [464, 446] on input "number" at bounding box center [460, 459] width 43 height 26
type input "*"
click at [451, 478] on input "number" at bounding box center [460, 491] width 43 height 26
type input "*"
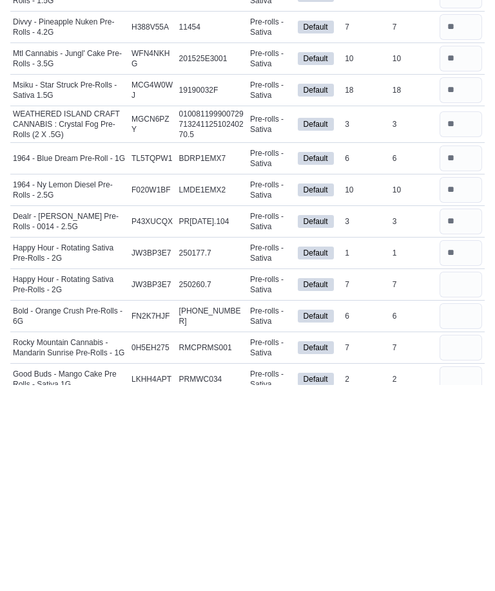
click at [476, 509] on input "number" at bounding box center [460, 522] width 43 height 26
type input "*"
click at [464, 541] on input "number" at bounding box center [460, 554] width 43 height 26
type input "*"
click at [463, 572] on input "number" at bounding box center [460, 585] width 43 height 26
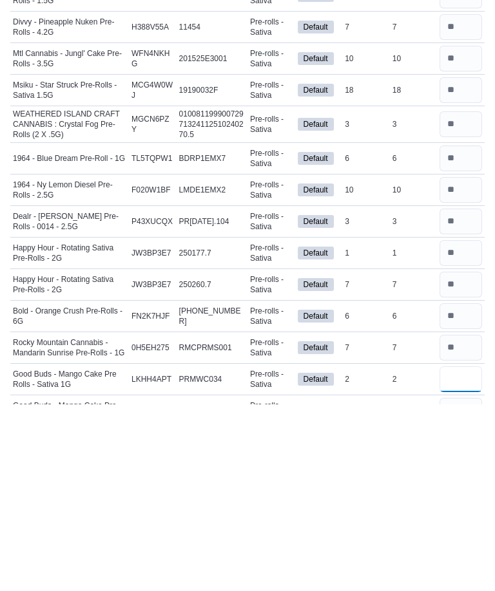
scroll to position [578, 0]
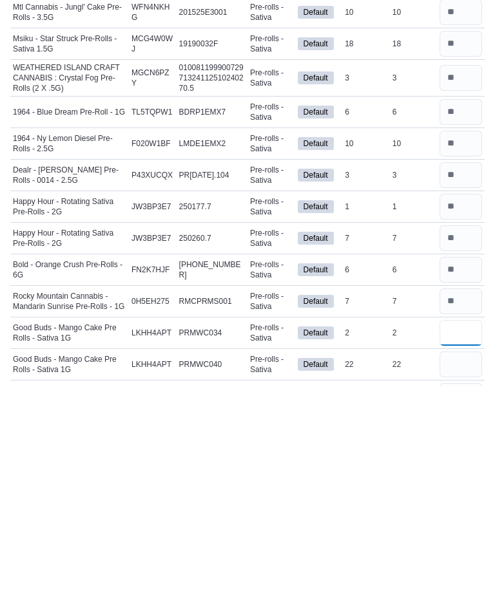
type input "*"
click at [464, 556] on input "number" at bounding box center [460, 569] width 43 height 26
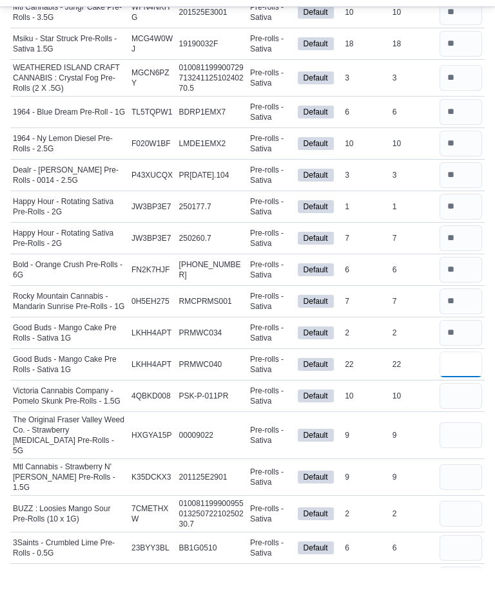
scroll to position [779, 0]
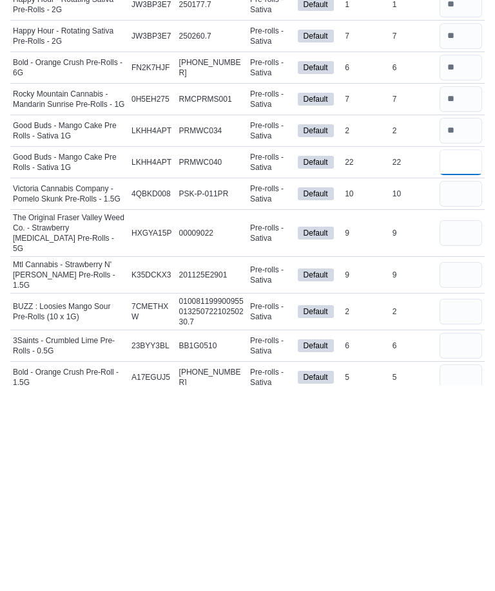
type input "*"
click at [470, 387] on input "number" at bounding box center [460, 400] width 43 height 26
click at [449, 426] on input "number" at bounding box center [460, 439] width 43 height 26
click at [459, 468] on input "number" at bounding box center [460, 481] width 43 height 26
click at [451, 505] on input "number" at bounding box center [460, 518] width 43 height 26
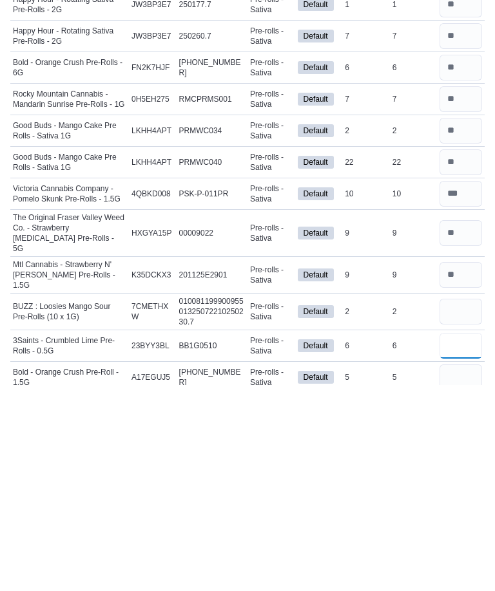
click at [460, 539] on input "number" at bounding box center [460, 552] width 43 height 26
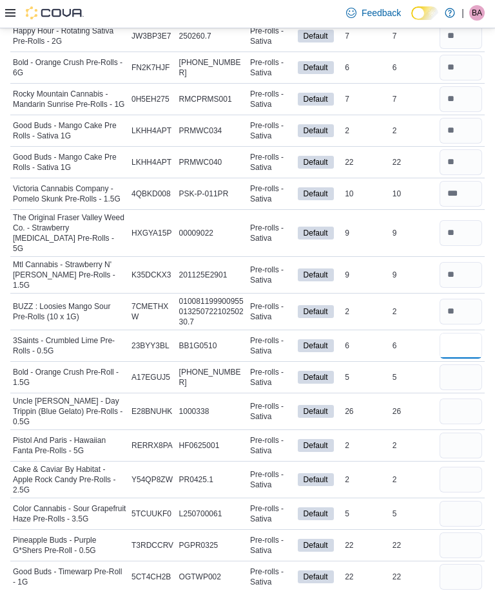
scroll to position [985, 0]
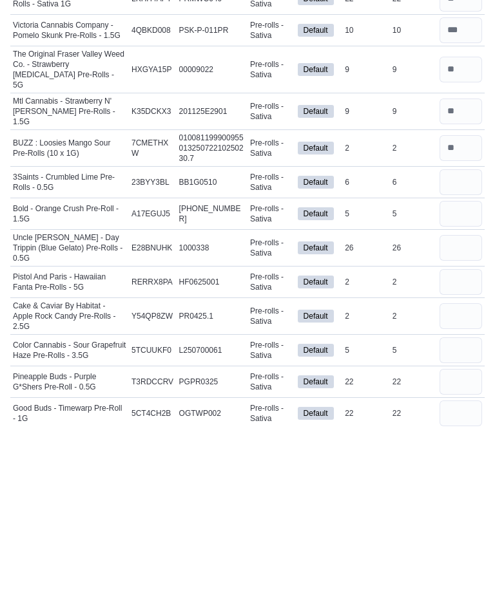
click at [462, 364] on input "number" at bounding box center [460, 377] width 43 height 26
click at [445, 399] on input "number" at bounding box center [460, 412] width 43 height 26
click at [455, 433] on input "number" at bounding box center [460, 446] width 43 height 26
click at [450, 467] on input "number" at bounding box center [460, 480] width 43 height 26
click at [464, 501] on input "number" at bounding box center [460, 514] width 43 height 26
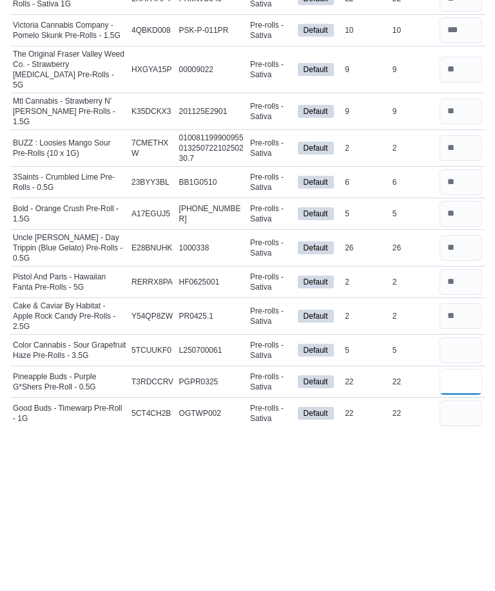
click at [457, 533] on input "number" at bounding box center [460, 546] width 43 height 26
click at [469, 564] on input "number" at bounding box center [460, 577] width 43 height 26
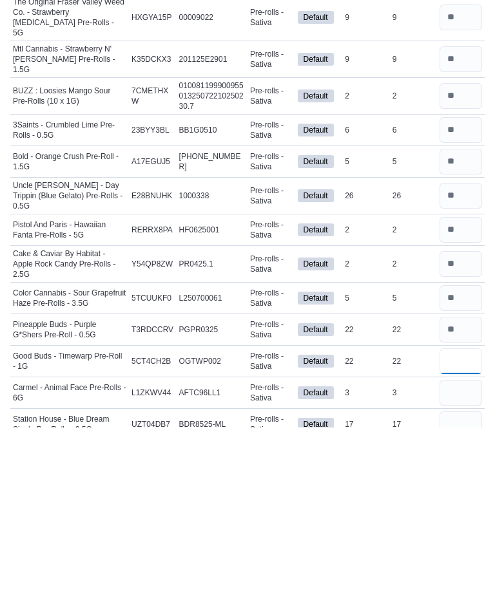
scroll to position [1037, 0]
click at [451, 544] on input "number" at bounding box center [460, 557] width 43 height 26
click at [453, 576] on input "number" at bounding box center [460, 589] width 43 height 26
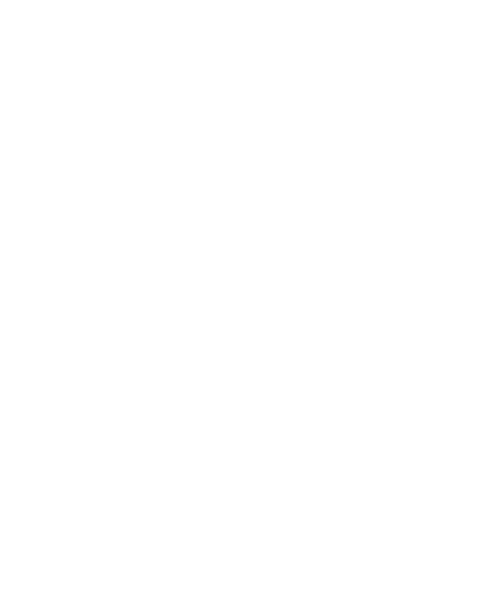
scroll to position [0, 0]
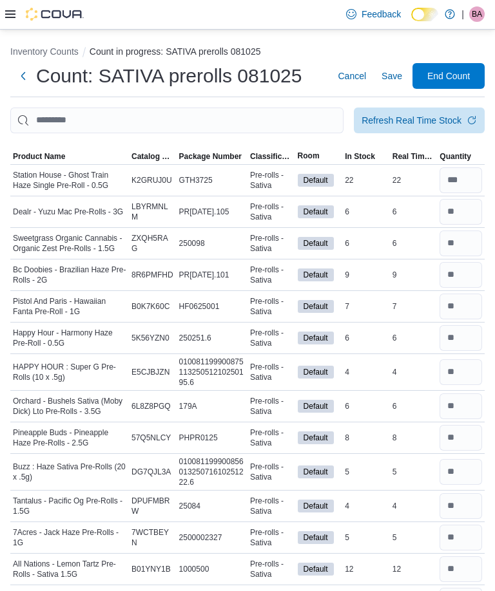
click at [452, 117] on div "Refresh Real Time Stock" at bounding box center [411, 120] width 100 height 13
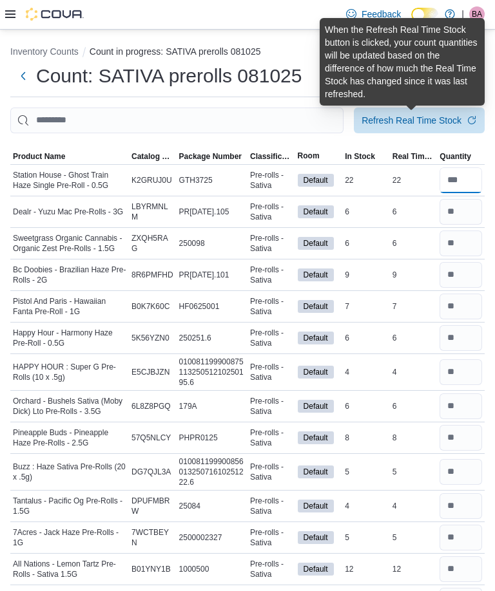
click at [466, 182] on input "number" at bounding box center [460, 180] width 43 height 26
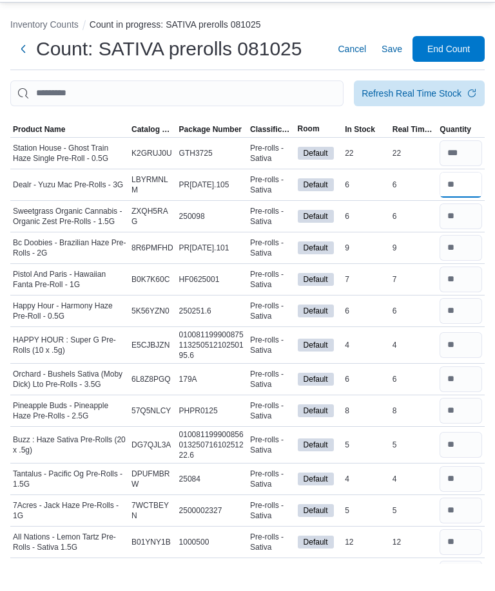
click at [451, 199] on input "number" at bounding box center [460, 212] width 43 height 26
click at [458, 269] on input "number" at bounding box center [460, 275] width 43 height 26
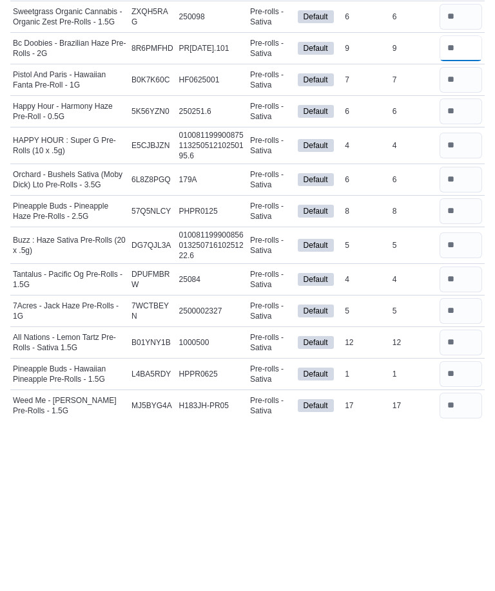
scroll to position [55, 0]
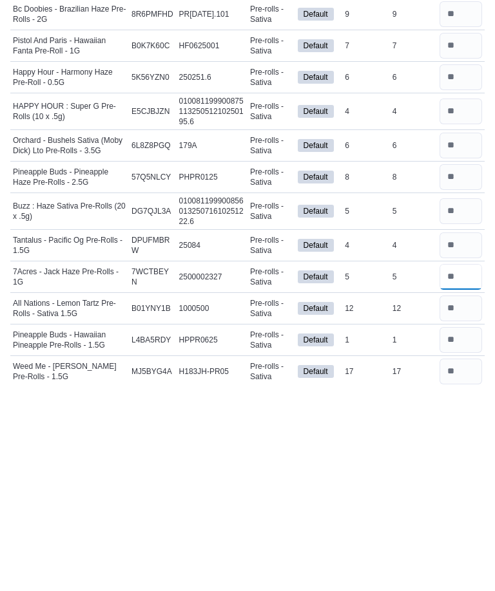
click at [464, 470] on input "number" at bounding box center [460, 483] width 43 height 26
click at [461, 502] on input "number" at bounding box center [460, 515] width 43 height 26
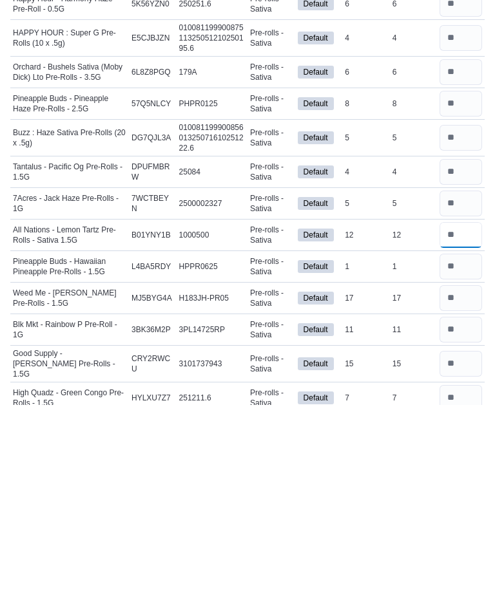
scroll to position [150, 0]
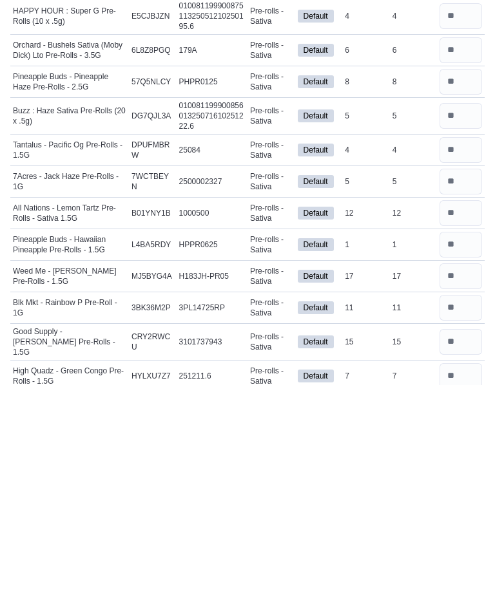
click at [462, 469] on input "number" at bounding box center [460, 482] width 43 height 26
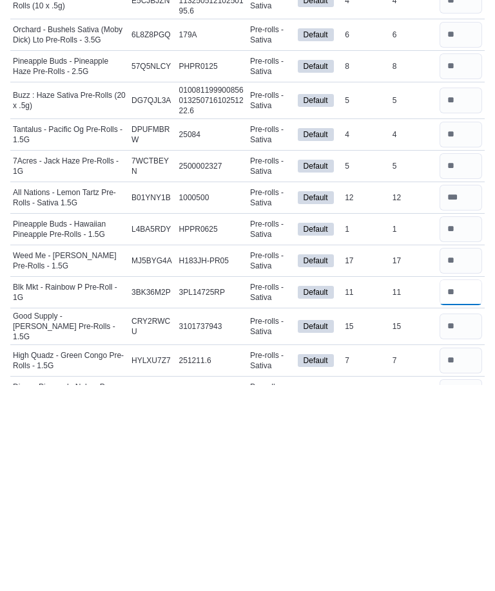
click at [462, 486] on input "number" at bounding box center [460, 499] width 43 height 26
click at [455, 520] on input "number" at bounding box center [460, 533] width 43 height 26
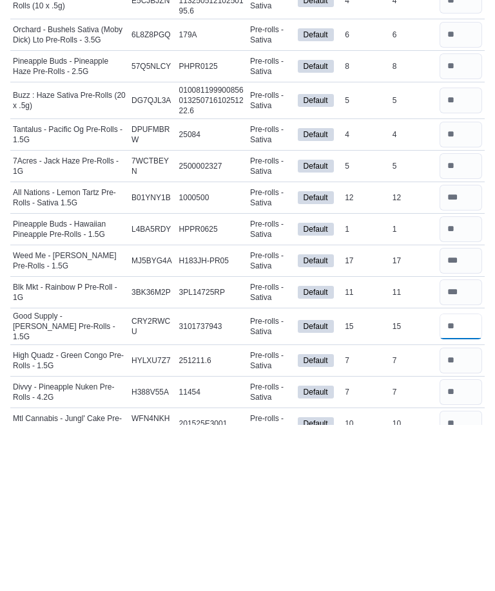
scroll to position [206, 0]
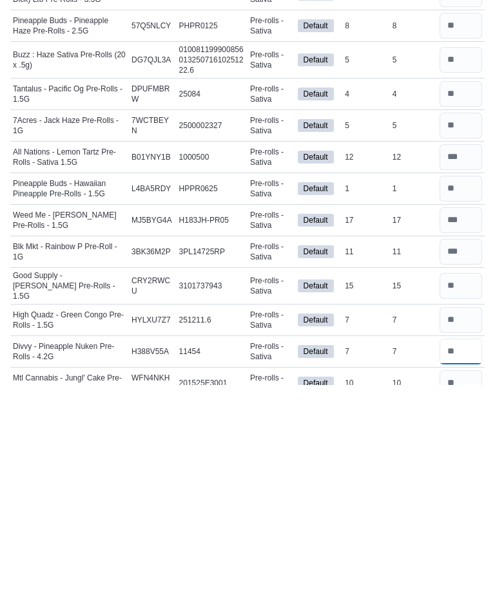
click at [457, 545] on input "number" at bounding box center [460, 558] width 43 height 26
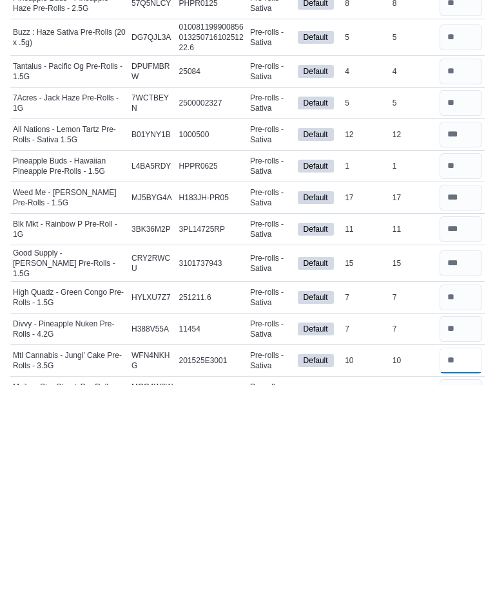
click at [458, 554] on input "number" at bounding box center [460, 567] width 43 height 26
click at [464, 585] on input "number" at bounding box center [460, 598] width 43 height 26
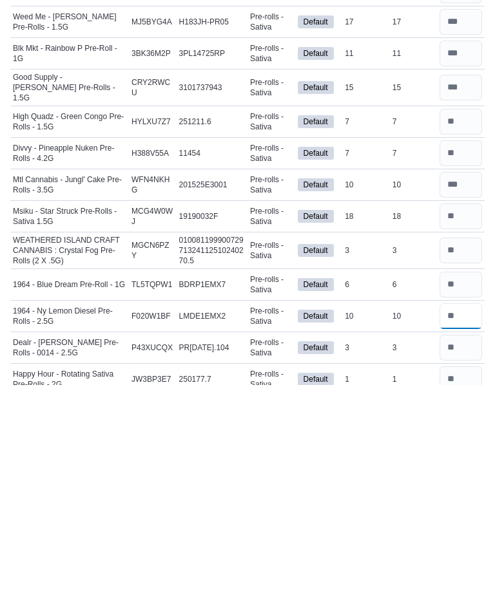
click at [458, 509] on input "number" at bounding box center [460, 522] width 43 height 26
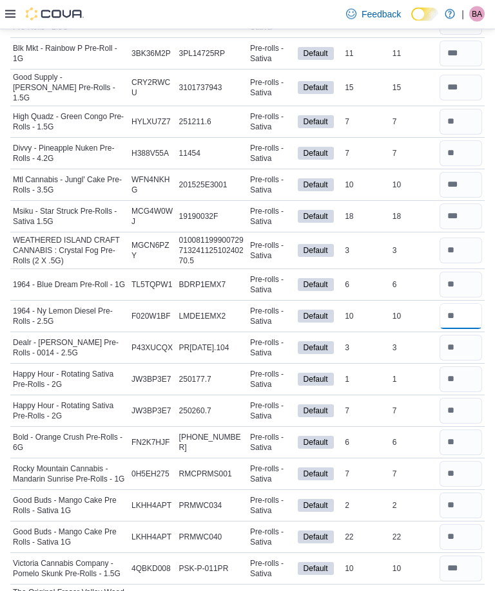
scroll to position [610, 0]
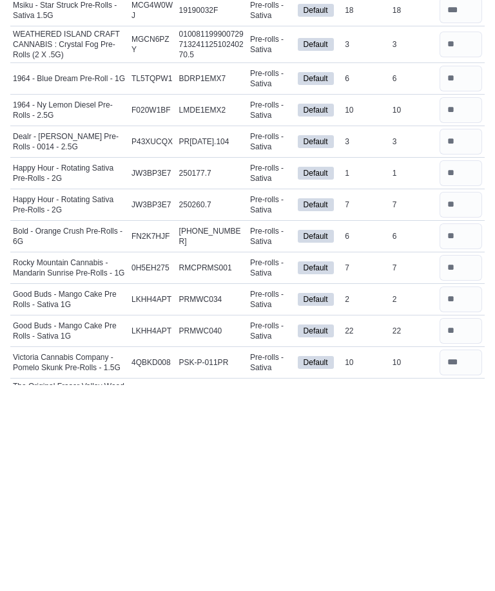
click at [461, 461] on input "number" at bounding box center [460, 474] width 43 height 26
click at [464, 524] on input "number" at bounding box center [460, 537] width 43 height 26
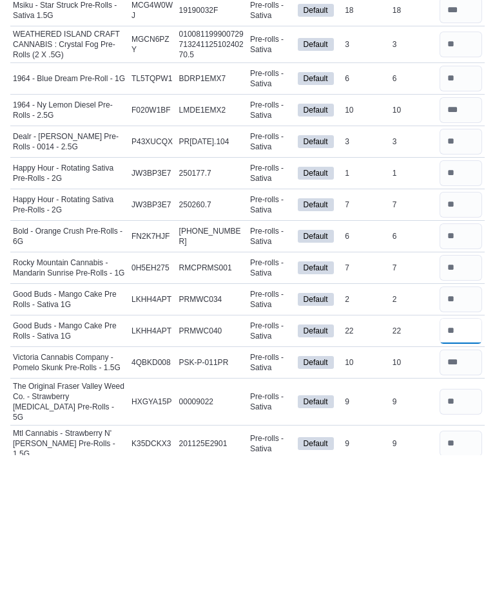
scroll to position [692, 0]
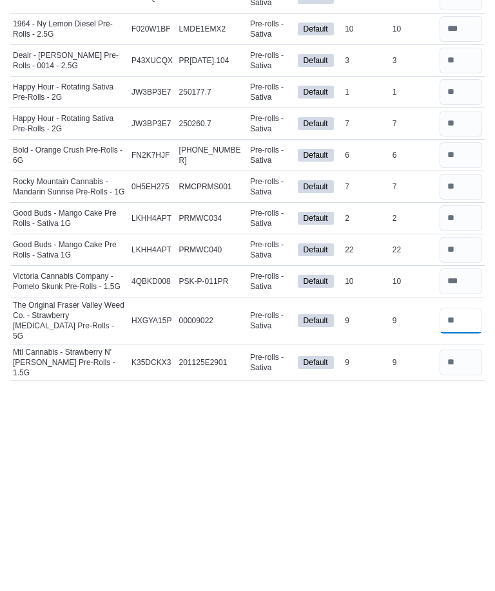
click at [453, 514] on input "number" at bounding box center [460, 527] width 43 height 26
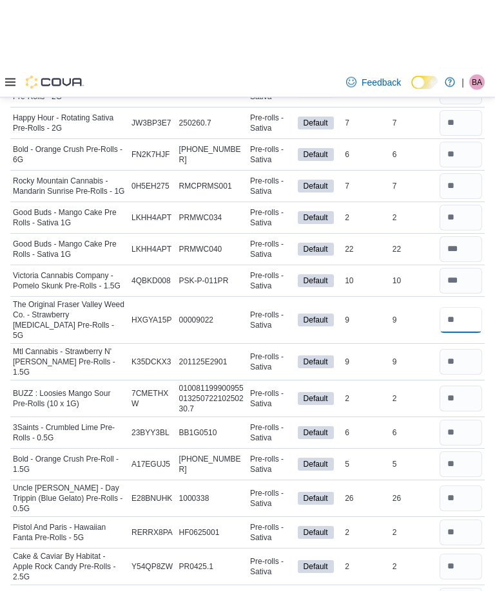
scroll to position [966, 0]
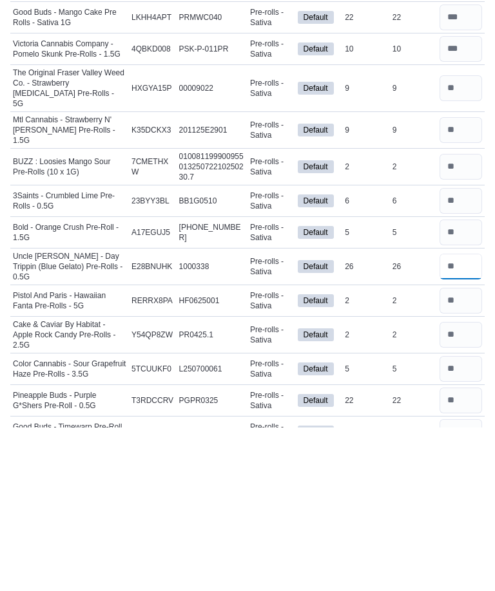
click at [463, 418] on input "number" at bounding box center [460, 431] width 43 height 26
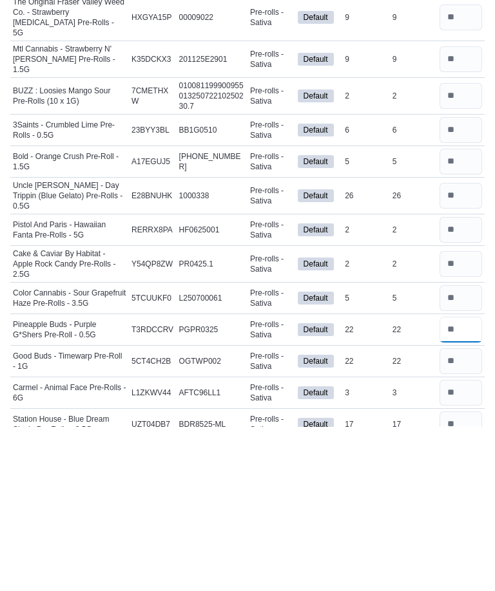
click at [462, 481] on input "number" at bounding box center [460, 494] width 43 height 26
click at [466, 513] on input "number" at bounding box center [460, 526] width 43 height 26
click at [457, 544] on input "number" at bounding box center [460, 557] width 43 height 26
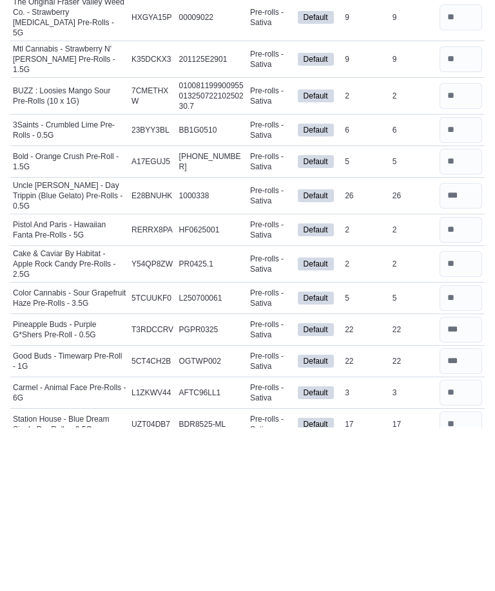
click at [450, 575] on input "number" at bounding box center [460, 588] width 43 height 26
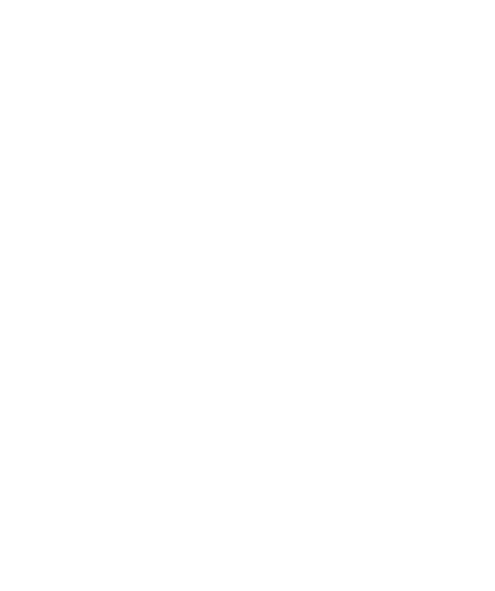
scroll to position [0, 0]
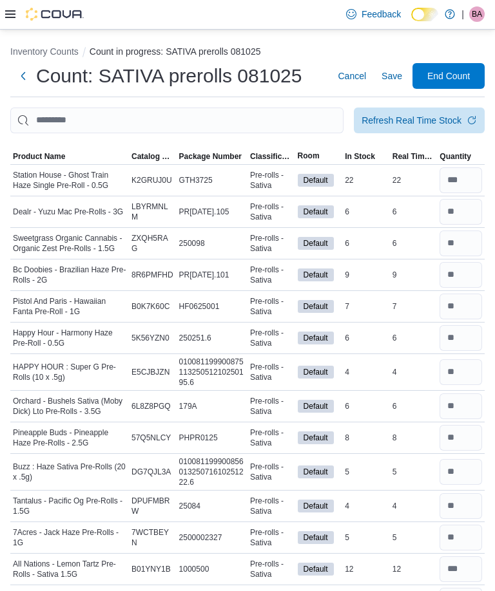
click at [383, 80] on span "Save" at bounding box center [391, 76] width 21 height 13
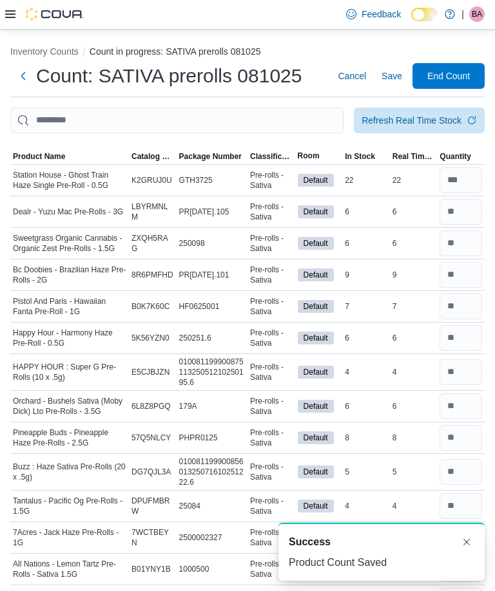
scroll to position [3, 0]
click at [450, 82] on span "End Count" at bounding box center [448, 76] width 43 height 13
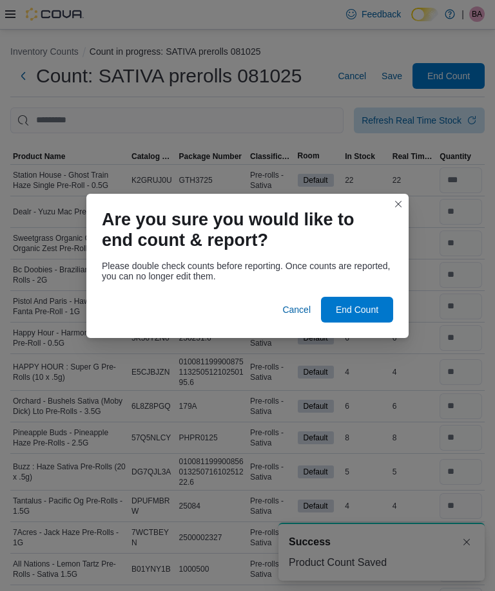
click at [364, 308] on span "End Count" at bounding box center [356, 309] width 43 height 13
